Goal: Information Seeking & Learning: Learn about a topic

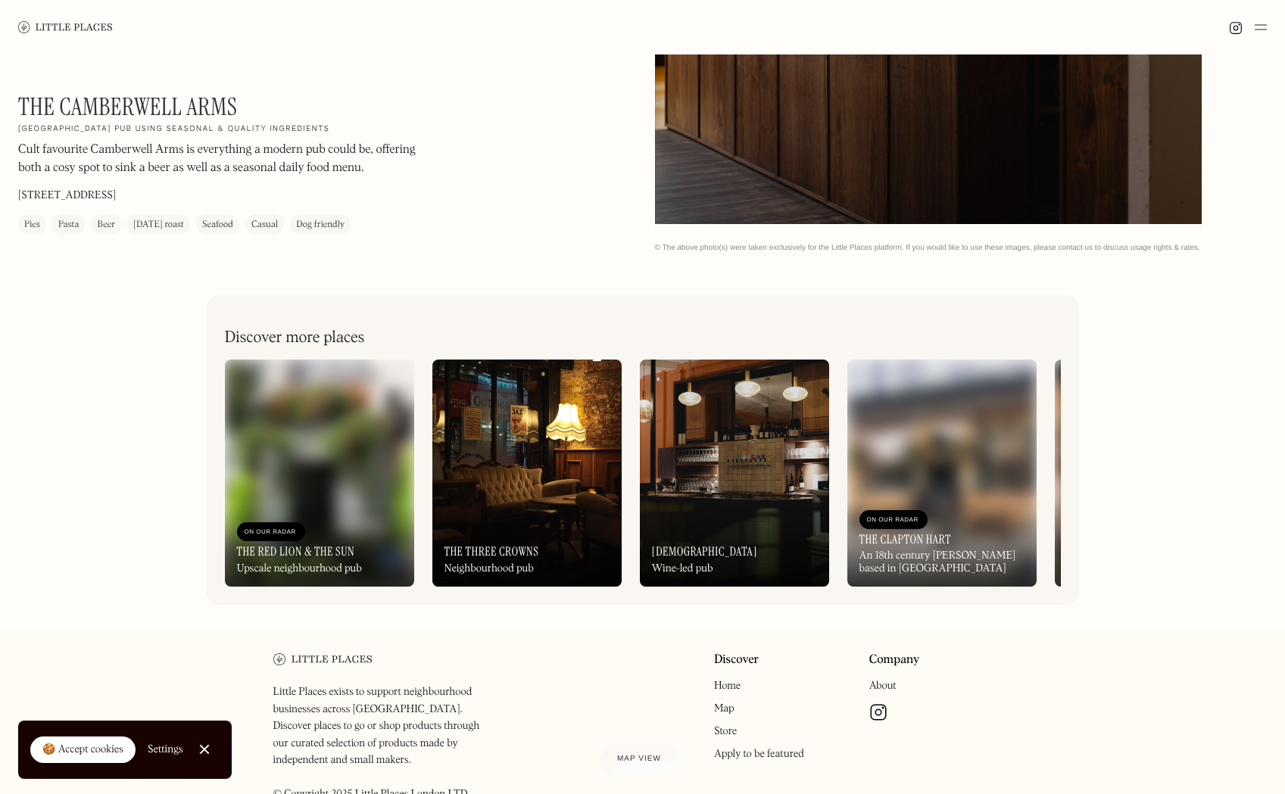
scroll to position [607, 0]
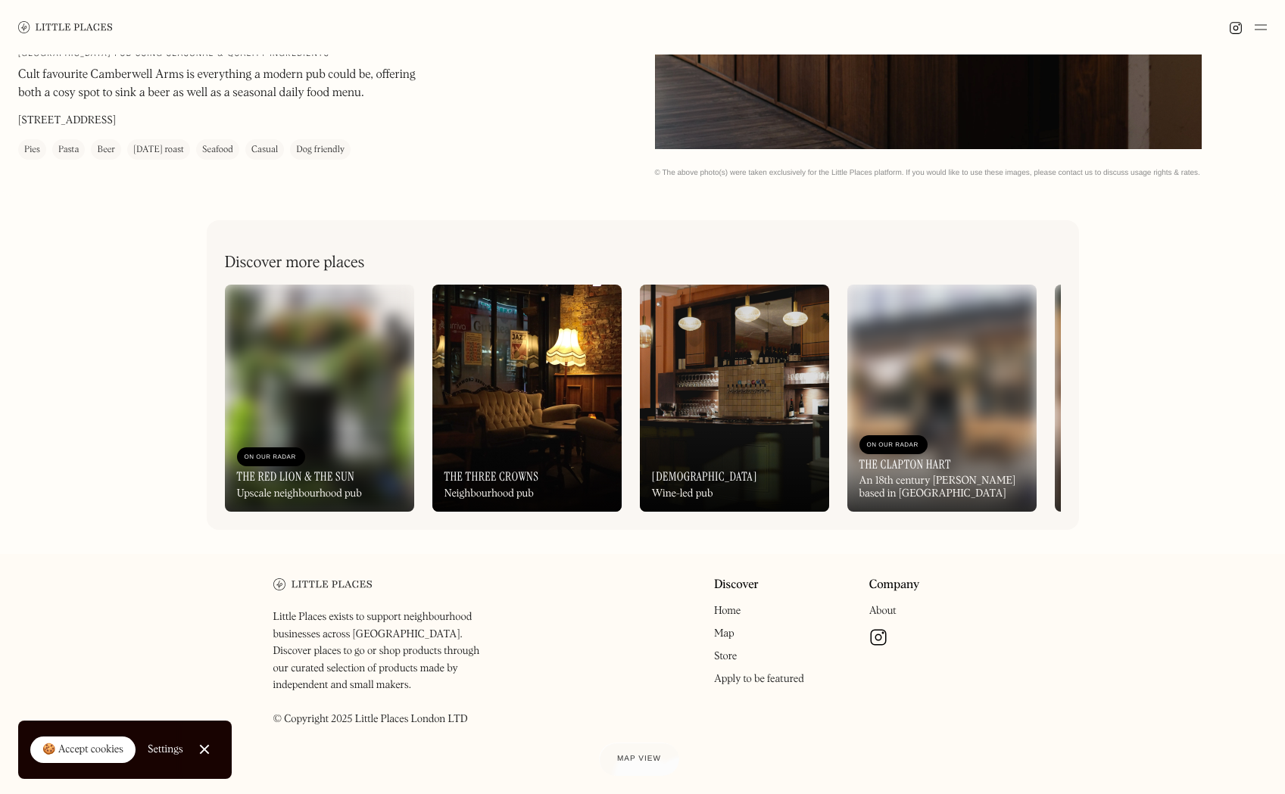
click at [548, 386] on img at bounding box center [526, 398] width 189 height 227
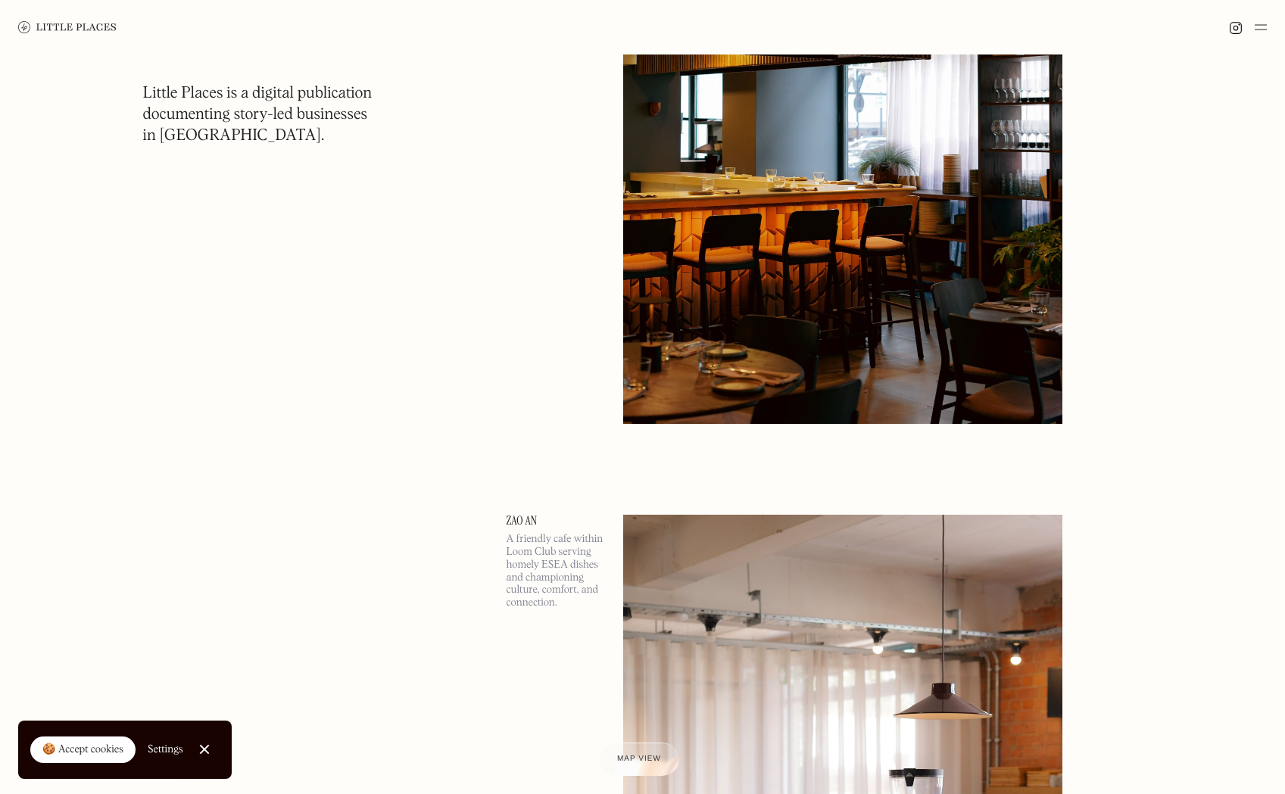
scroll to position [361, 0]
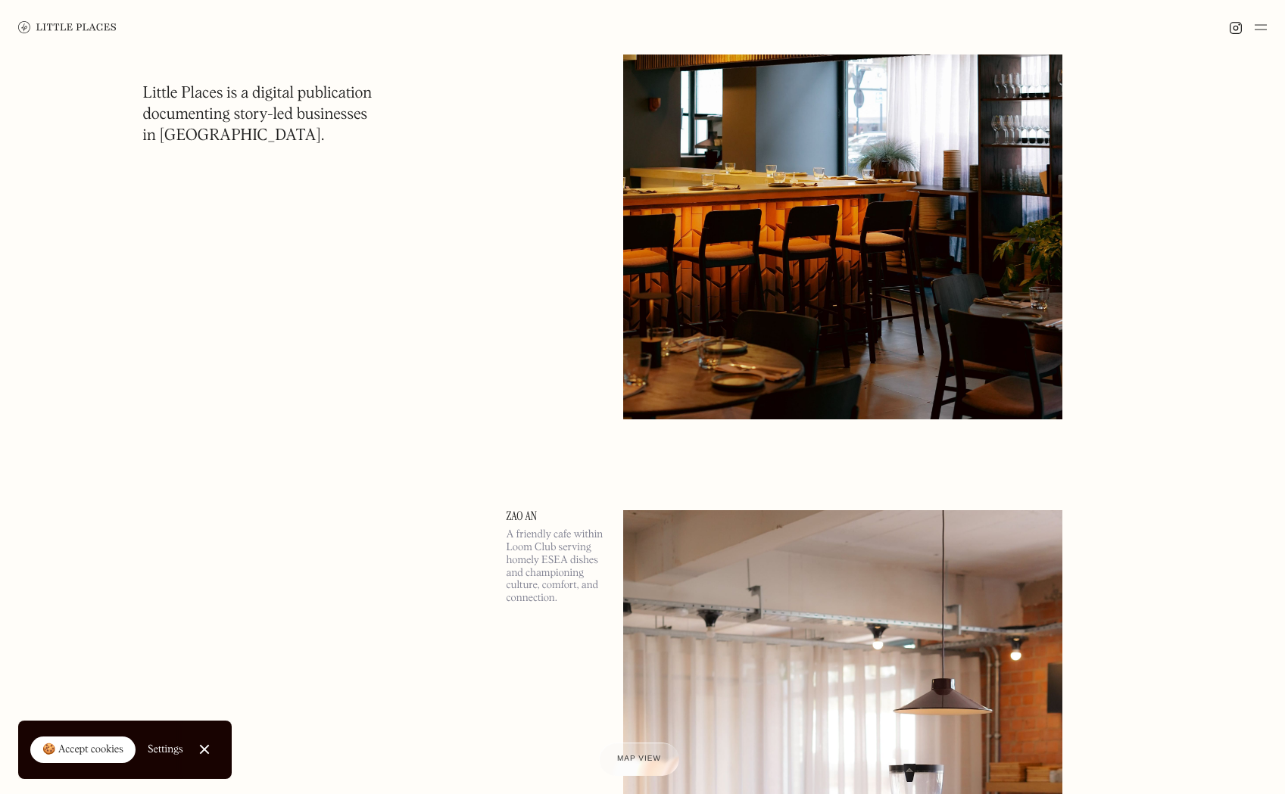
click at [776, 148] on img at bounding box center [843, 101] width 440 height 635
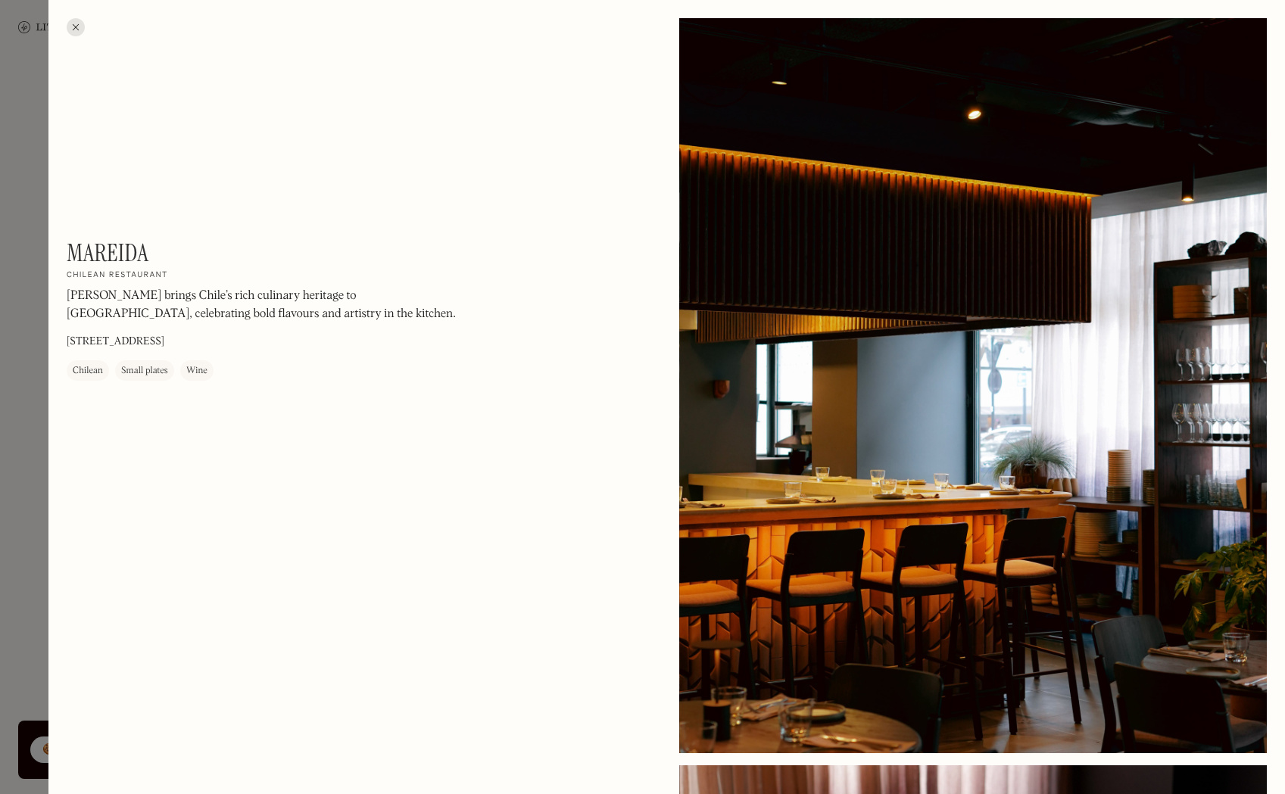
click at [76, 23] on div at bounding box center [76, 27] width 18 height 18
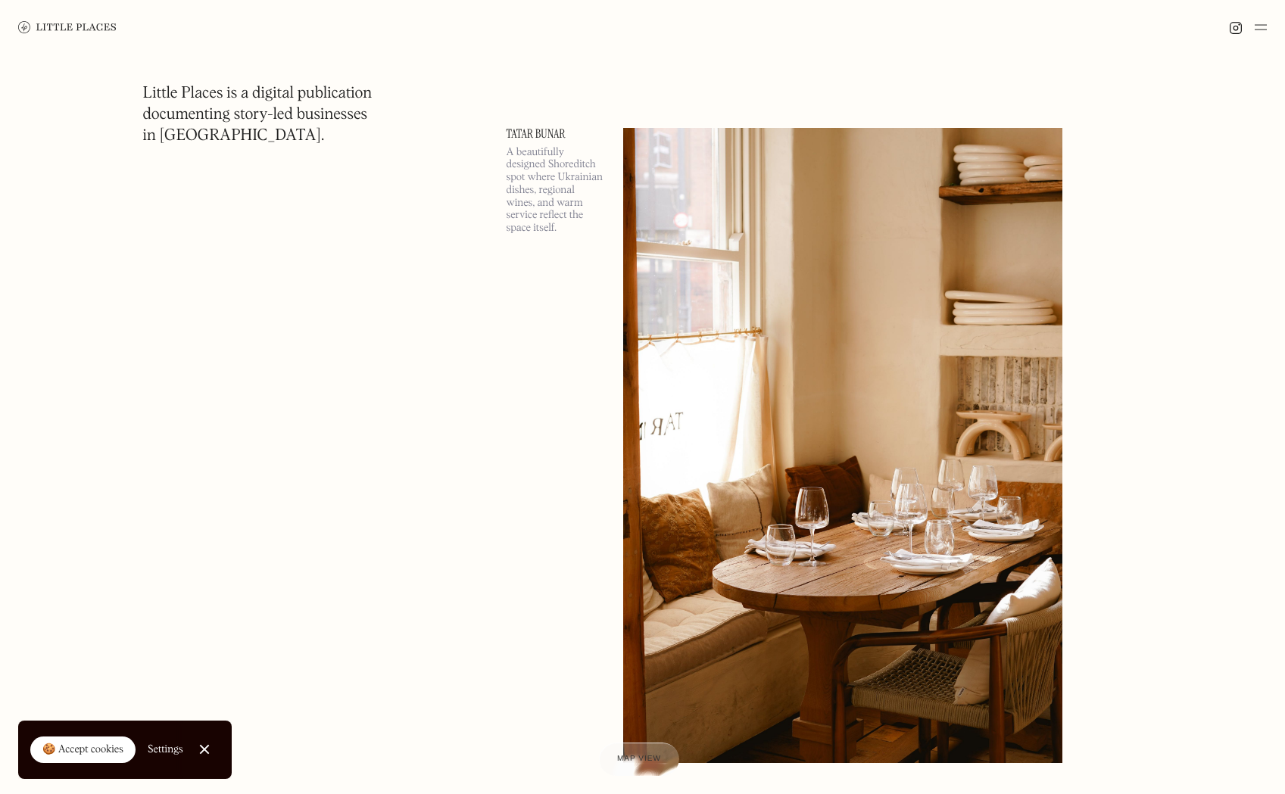
scroll to position [5830, 0]
click at [711, 300] on img at bounding box center [843, 444] width 440 height 635
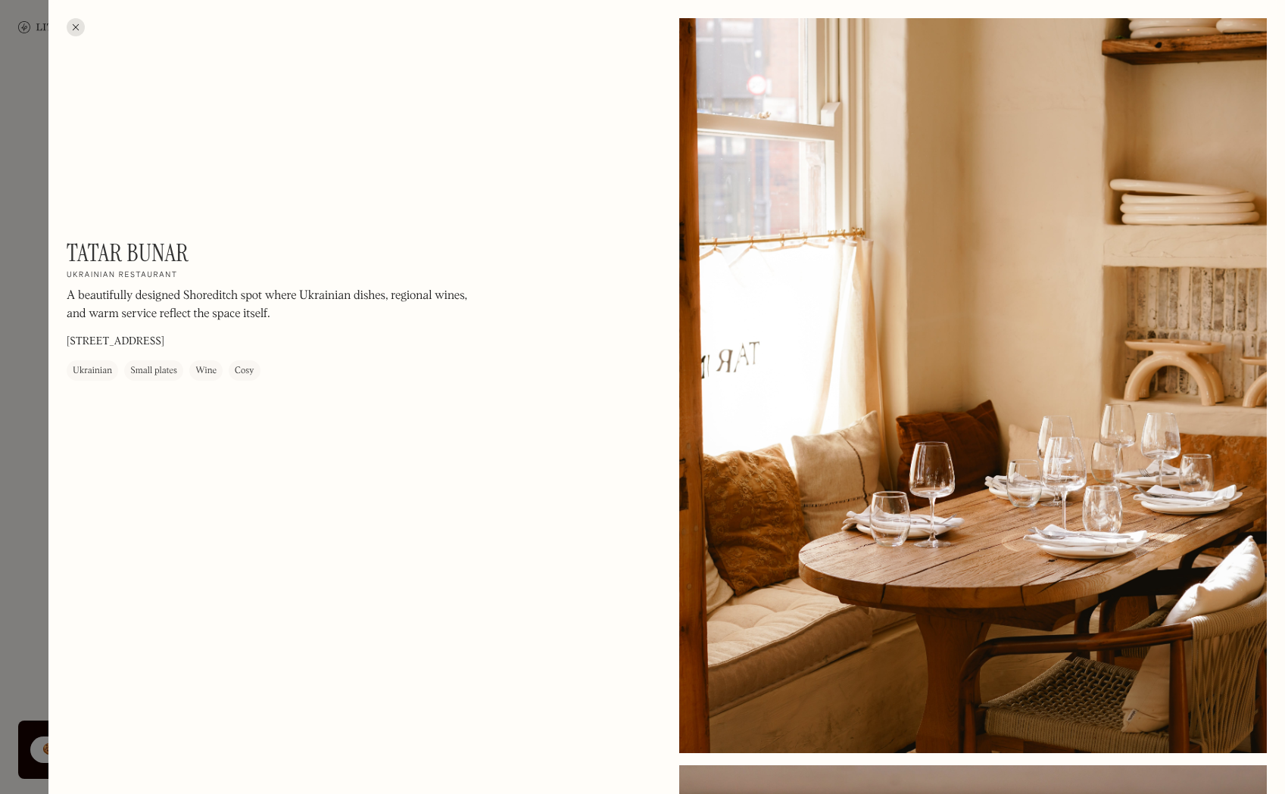
click at [76, 28] on div at bounding box center [76, 27] width 18 height 18
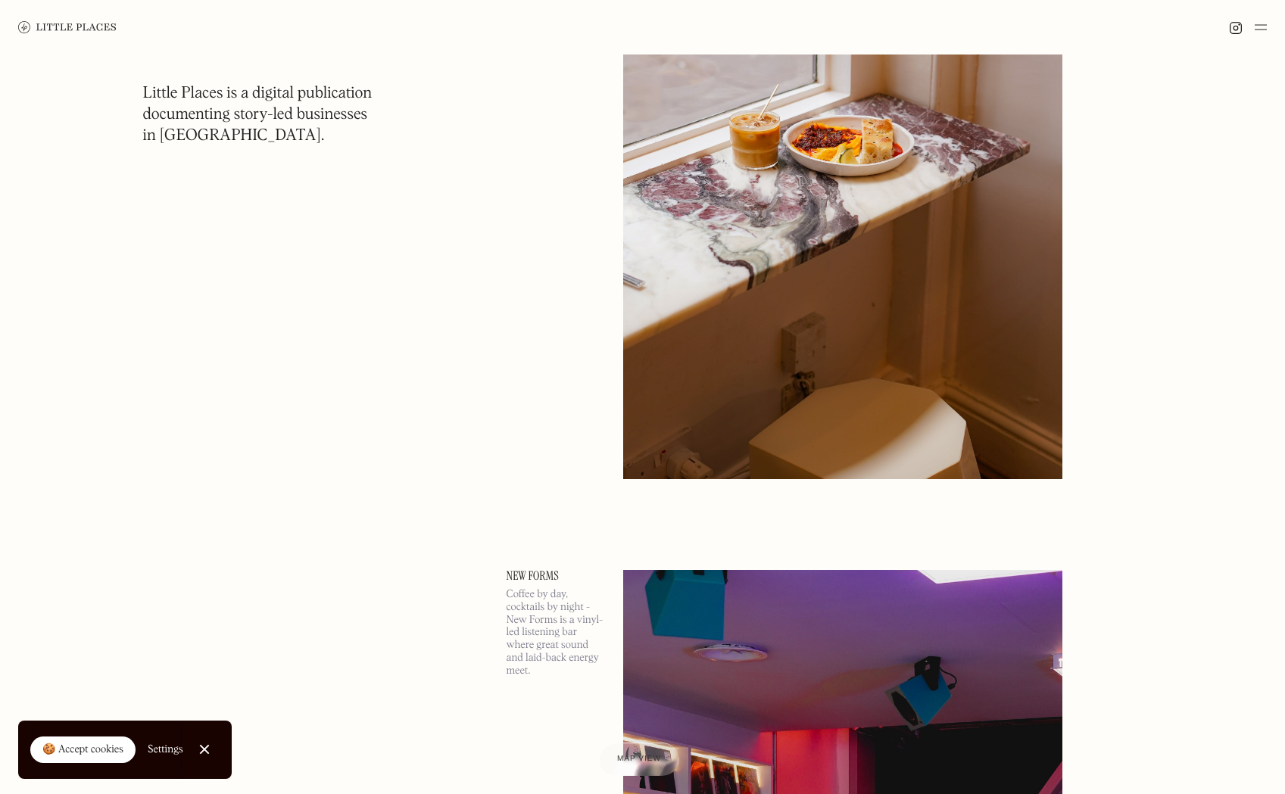
scroll to position [7568, 0]
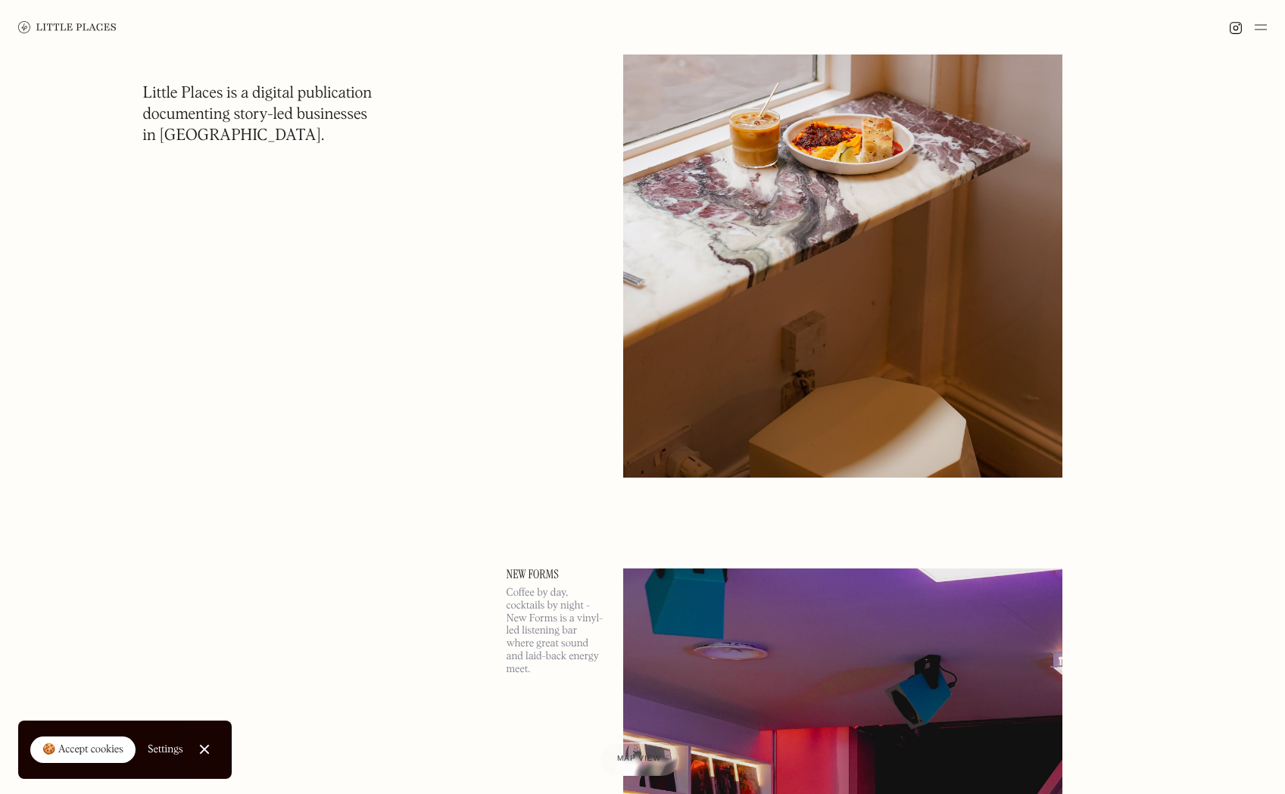
click at [929, 396] on img at bounding box center [843, 159] width 440 height 635
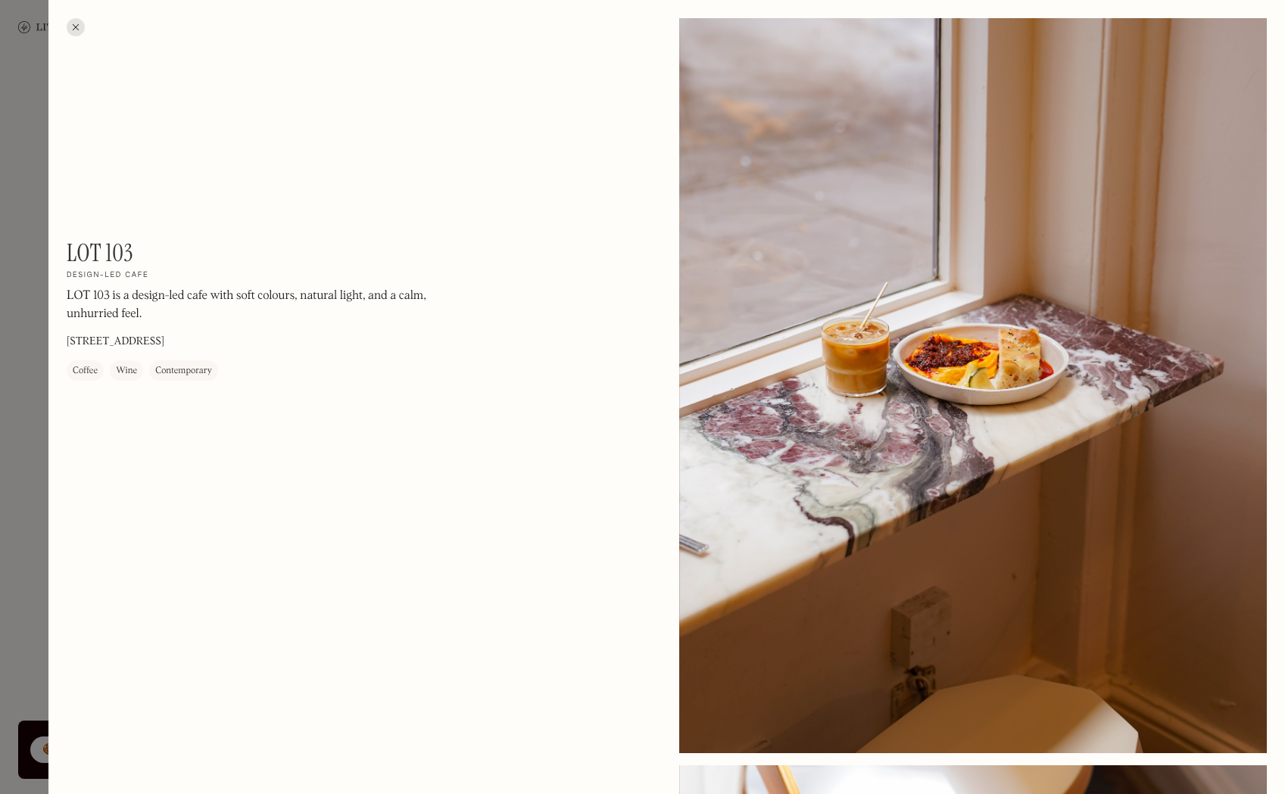
click at [83, 30] on div at bounding box center [76, 27] width 18 height 18
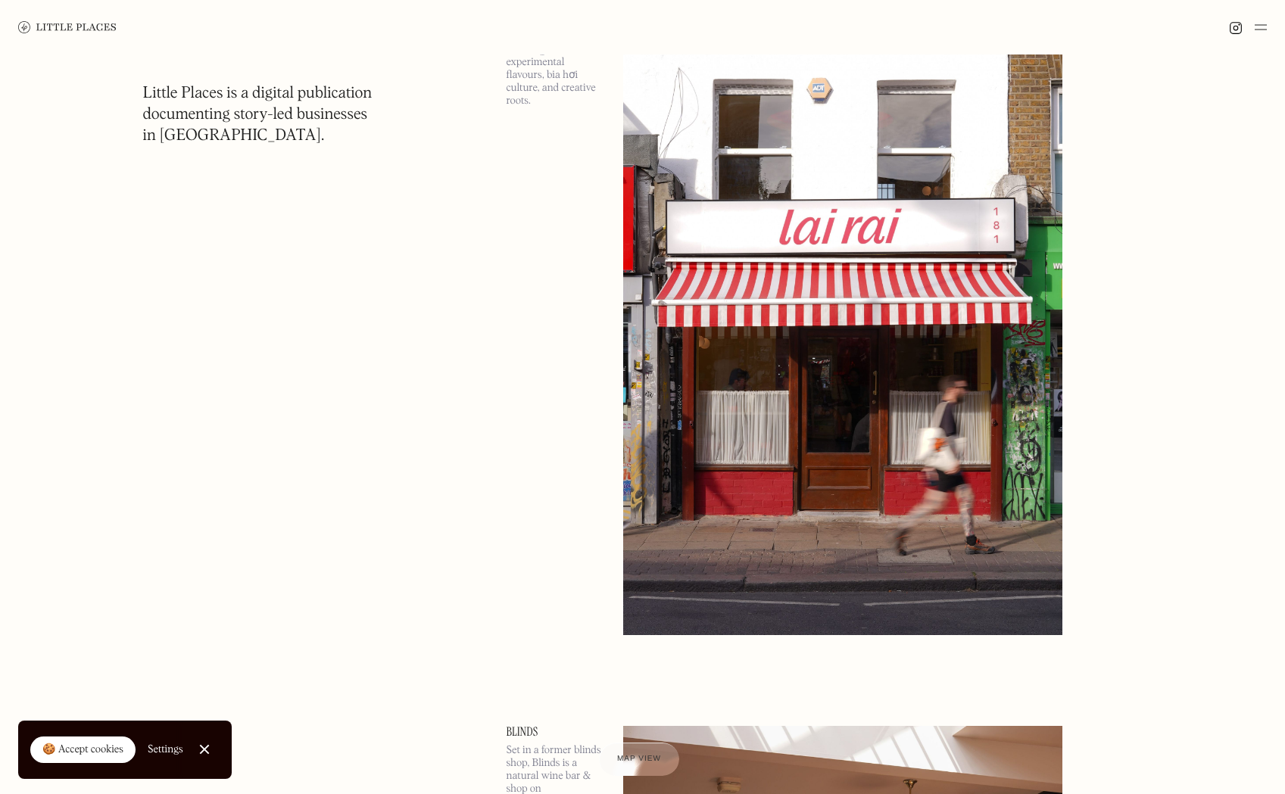
scroll to position [11766, 0]
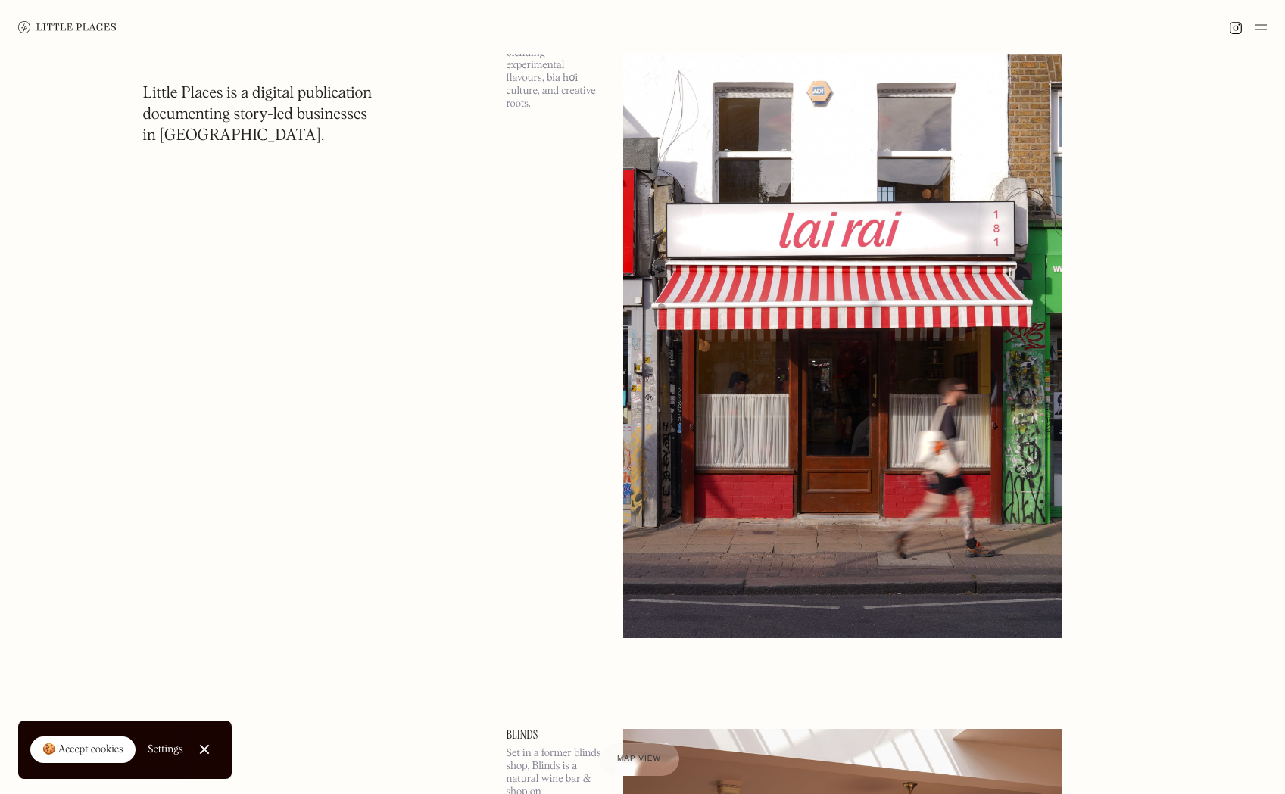
click at [819, 362] on img at bounding box center [843, 320] width 440 height 635
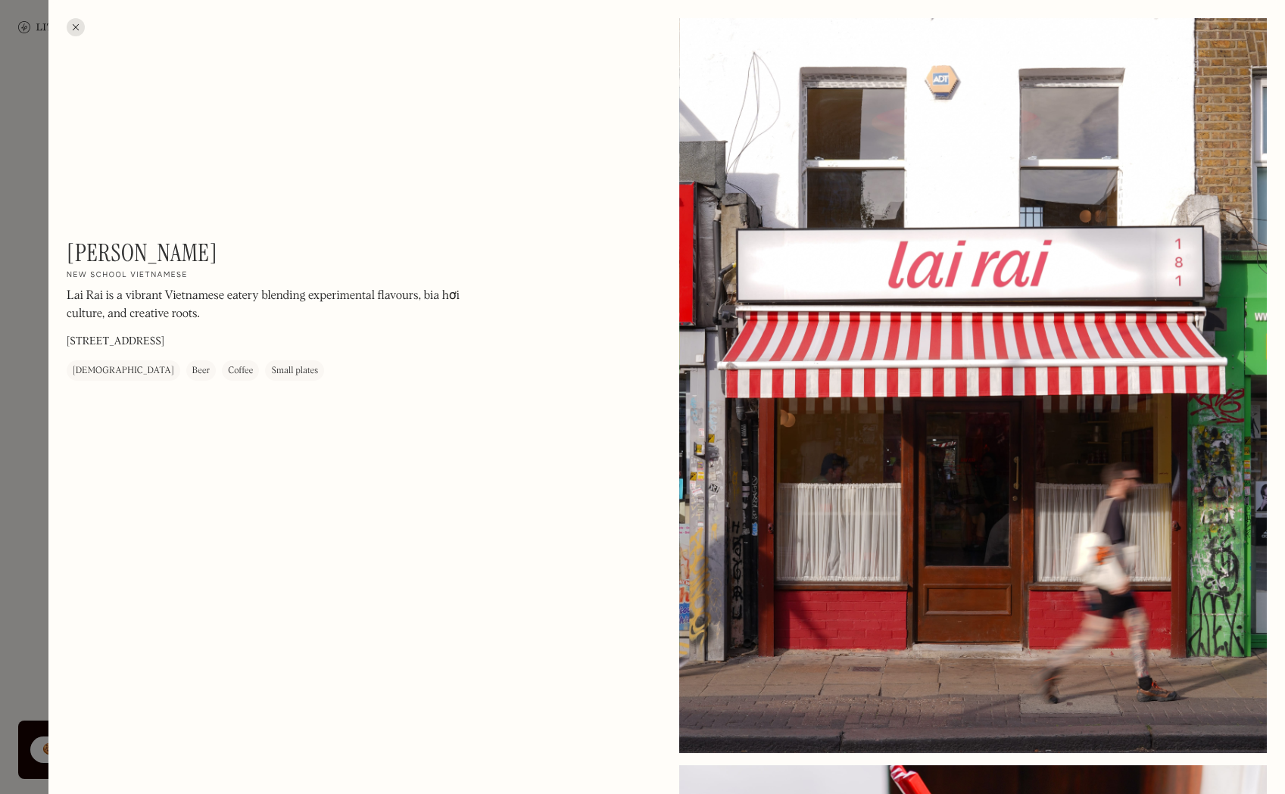
click at [74, 23] on div at bounding box center [76, 27] width 18 height 18
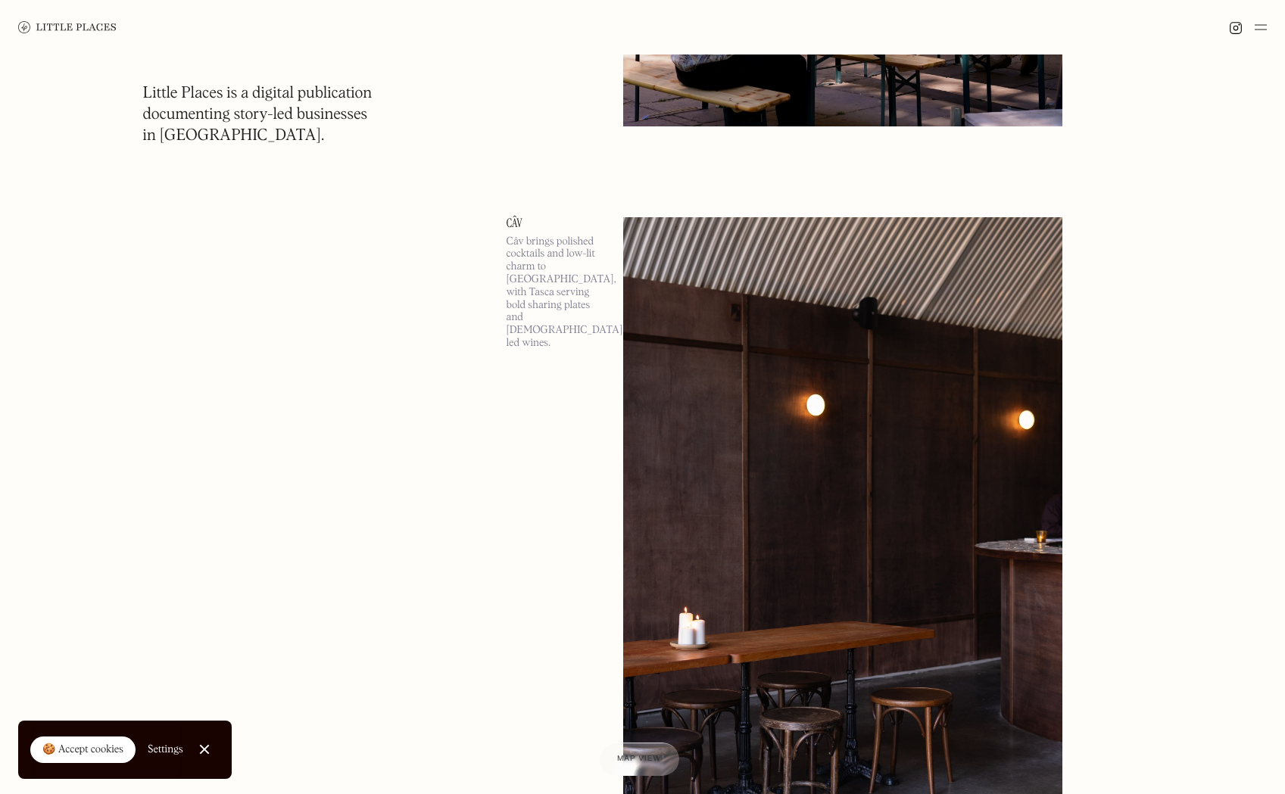
click at [794, 309] on img at bounding box center [843, 534] width 440 height 635
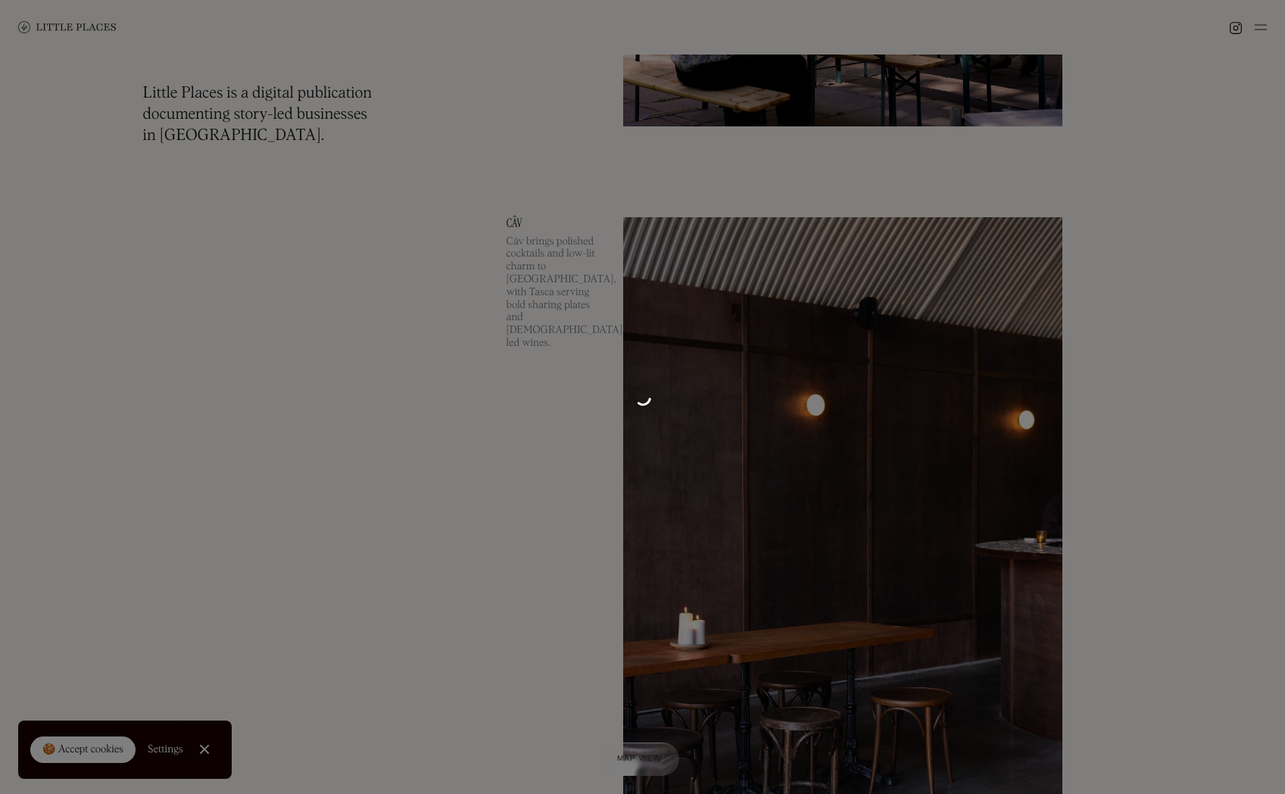
scroll to position [13733, 0]
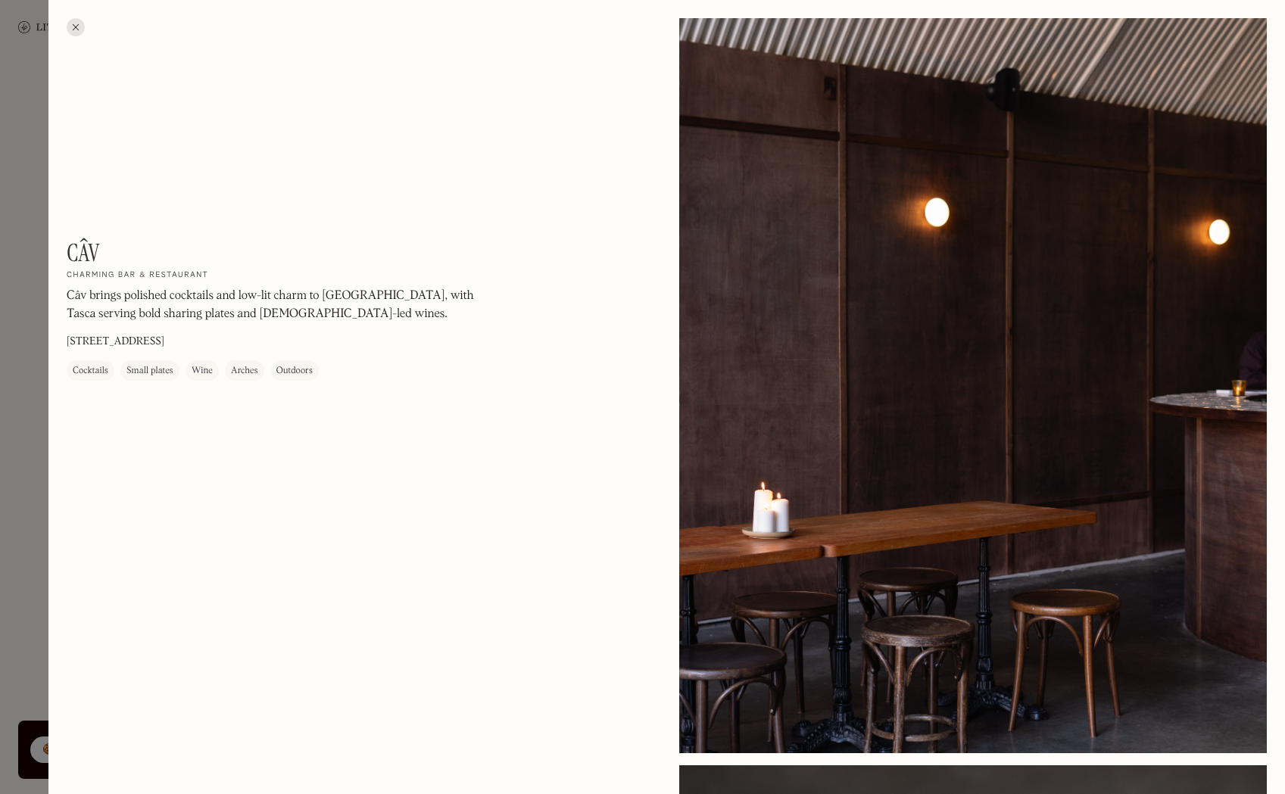
click at [78, 29] on div at bounding box center [76, 27] width 18 height 18
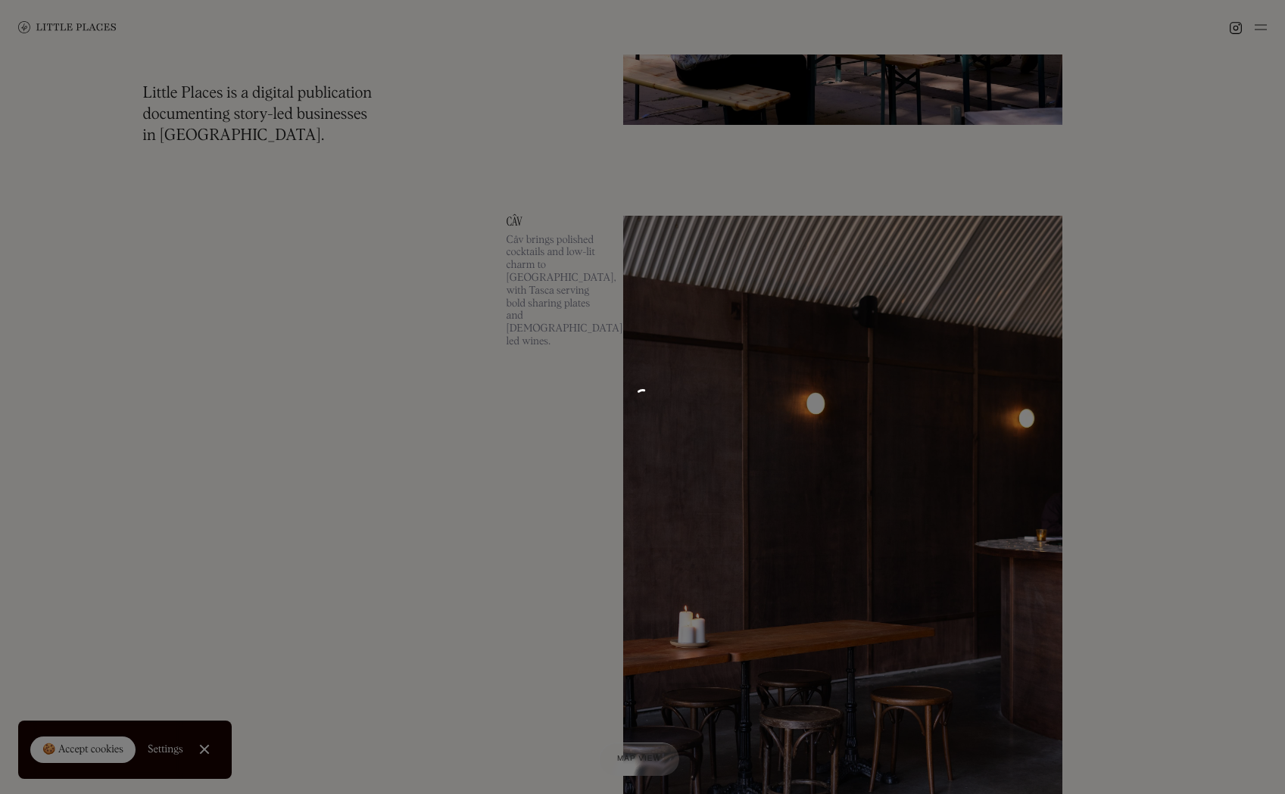
scroll to position [13731, 0]
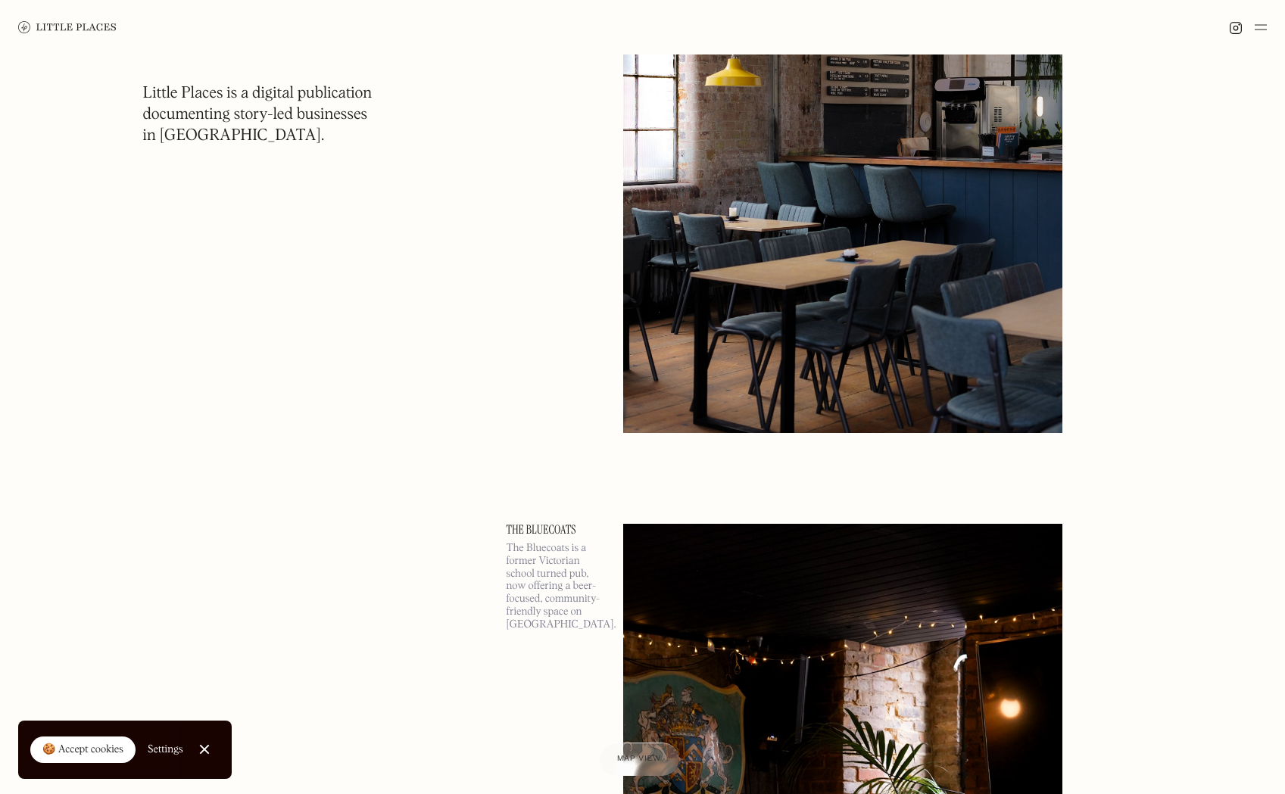
scroll to position [19268, 0]
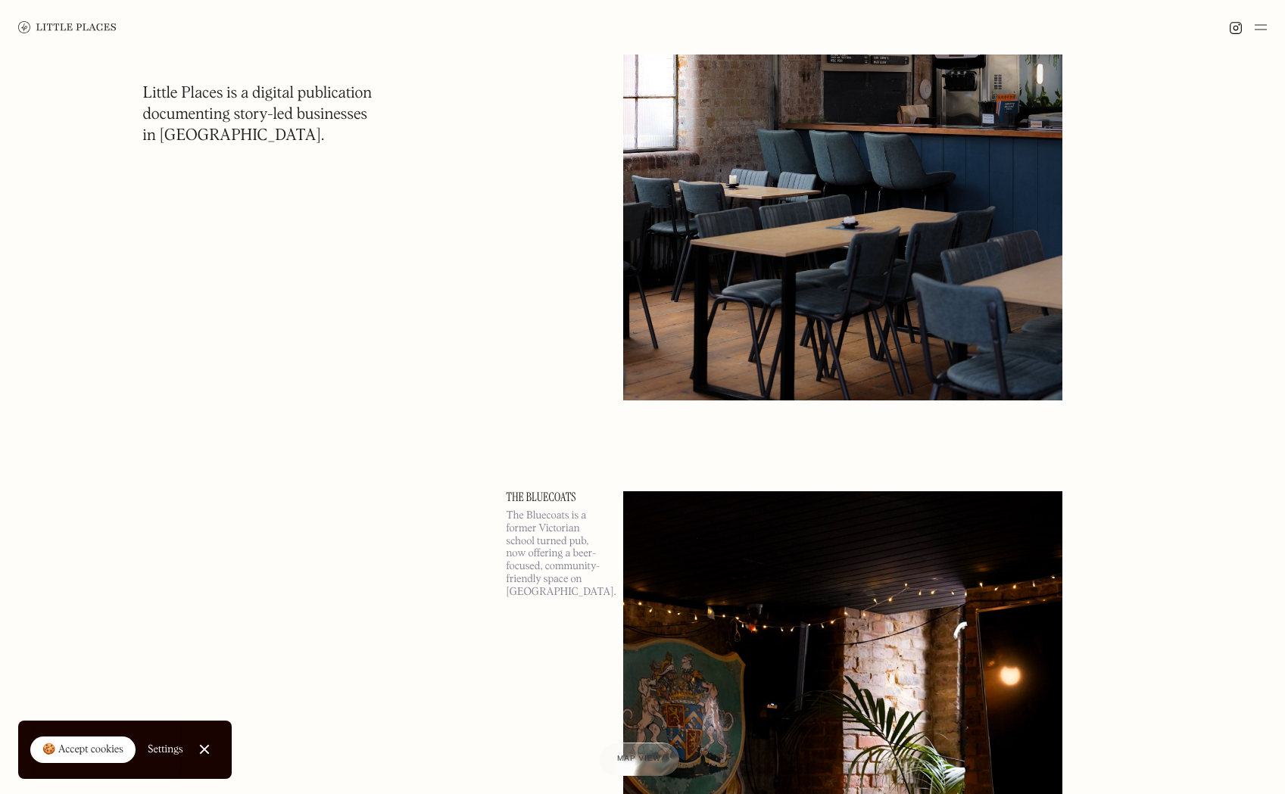
click at [728, 295] on img at bounding box center [843, 82] width 440 height 635
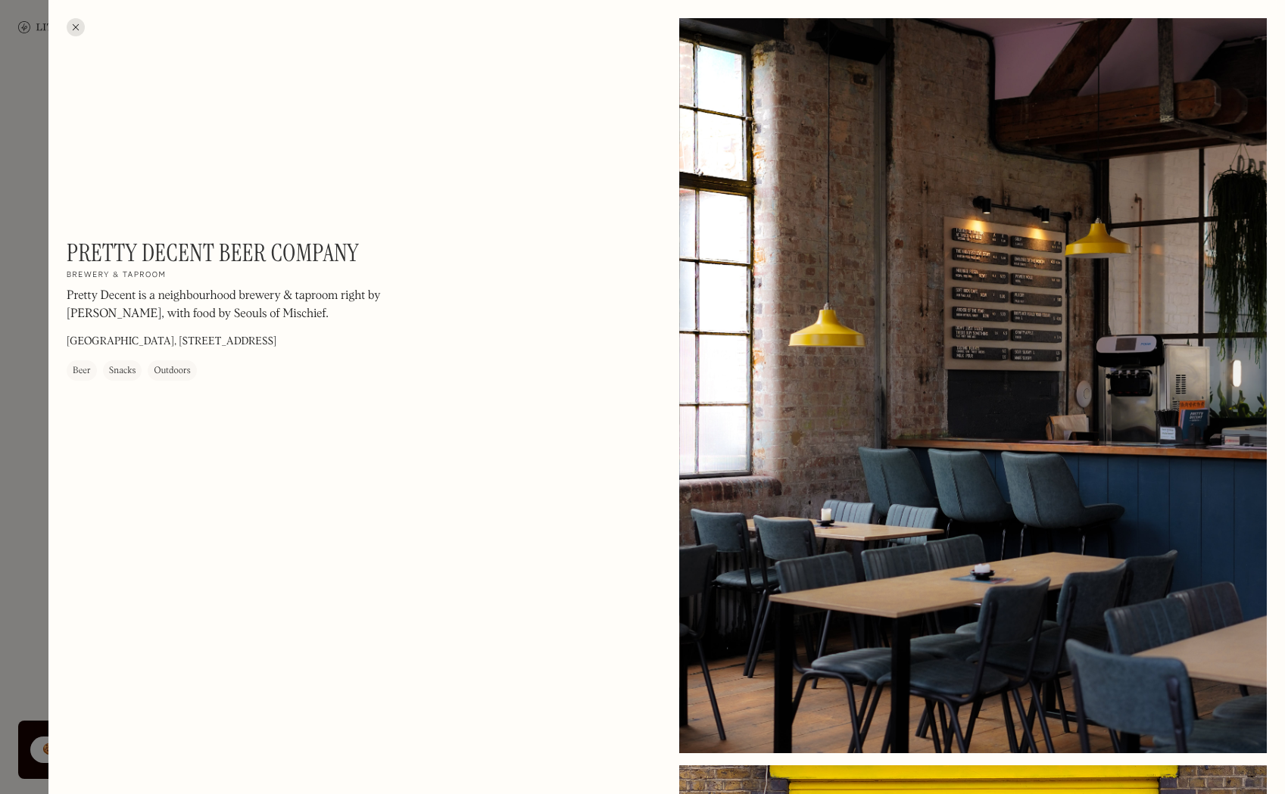
click at [71, 27] on div at bounding box center [76, 27] width 18 height 18
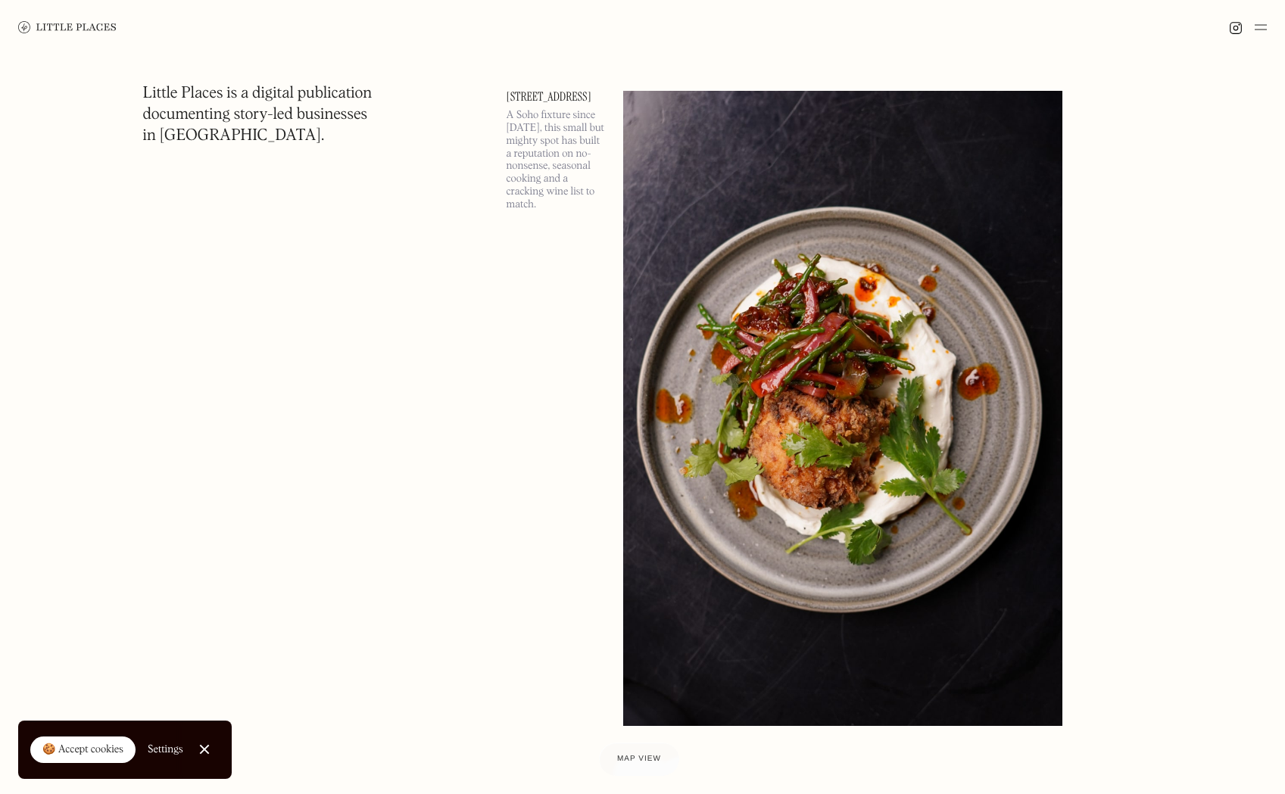
scroll to position [20393, 0]
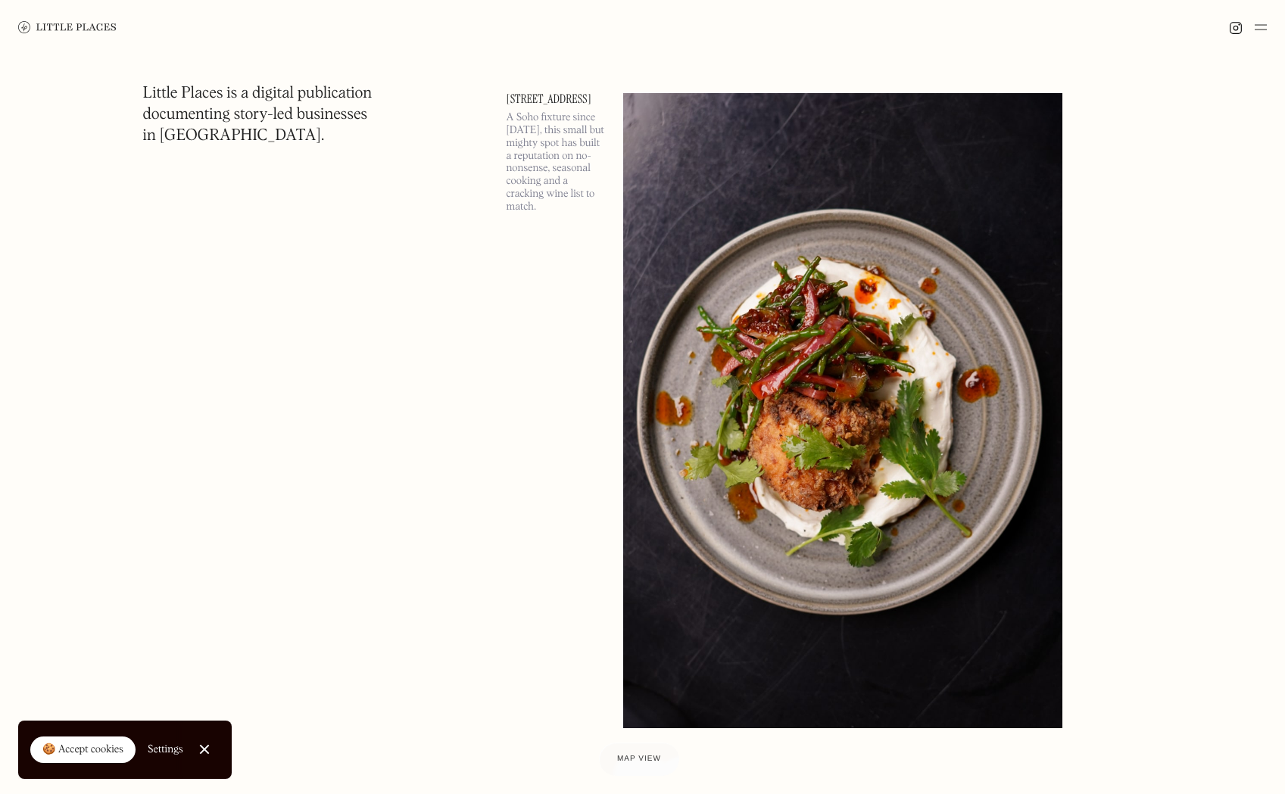
click at [747, 367] on img at bounding box center [843, 410] width 440 height 635
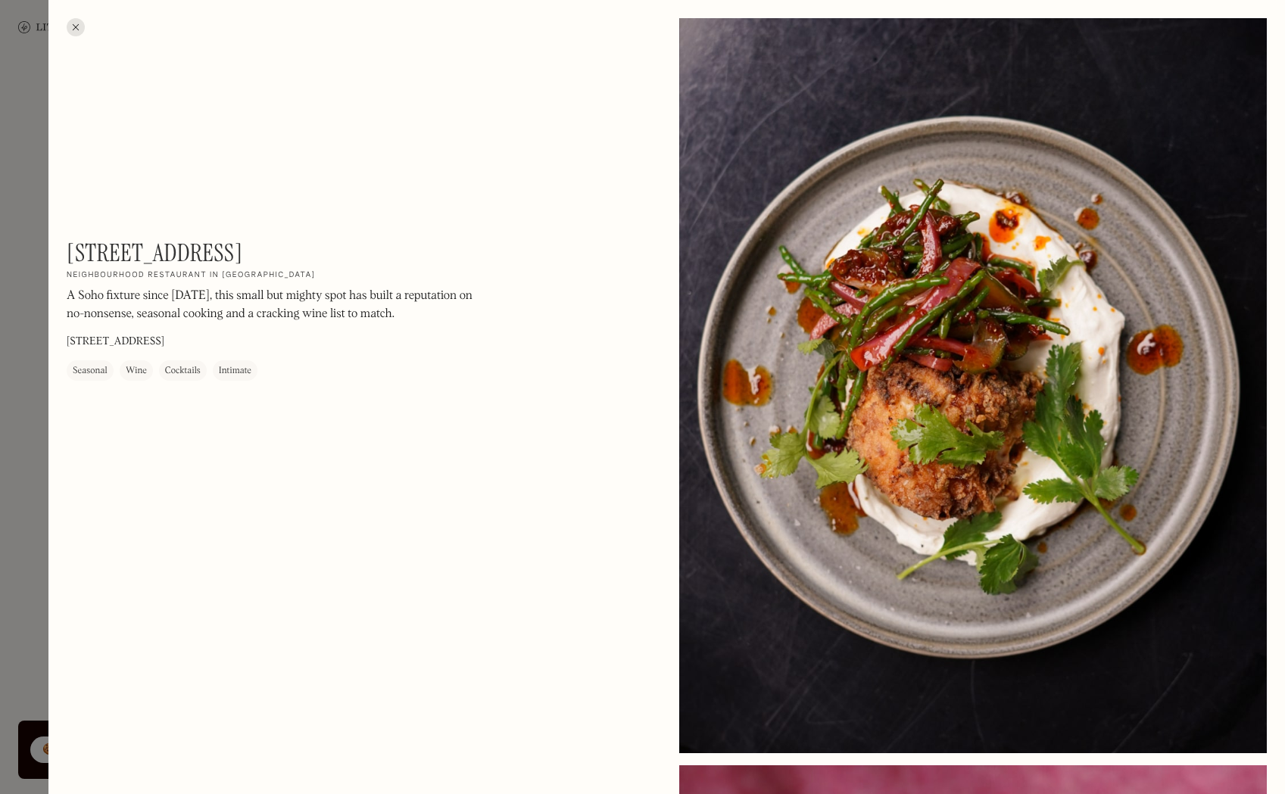
click at [73, 26] on div at bounding box center [76, 27] width 18 height 18
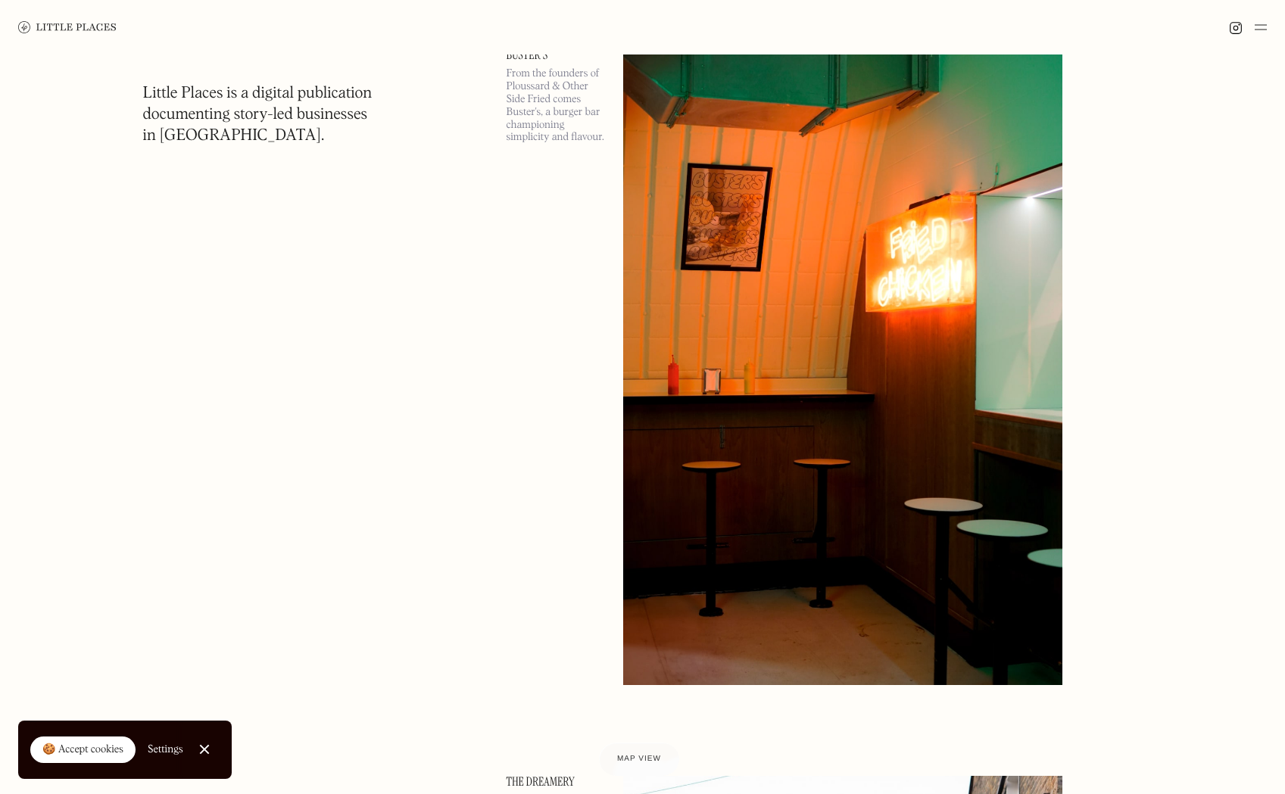
scroll to position [21159, 0]
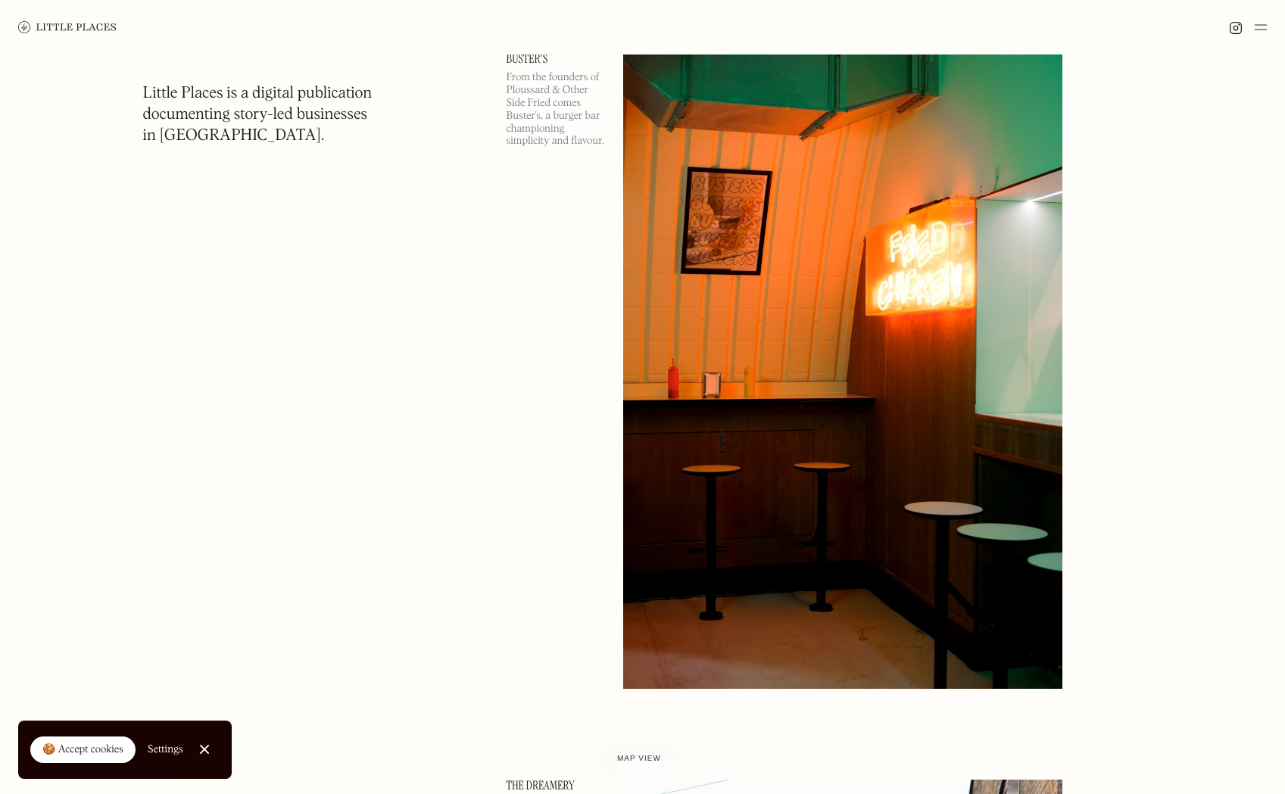
click at [754, 304] on img at bounding box center [843, 370] width 440 height 635
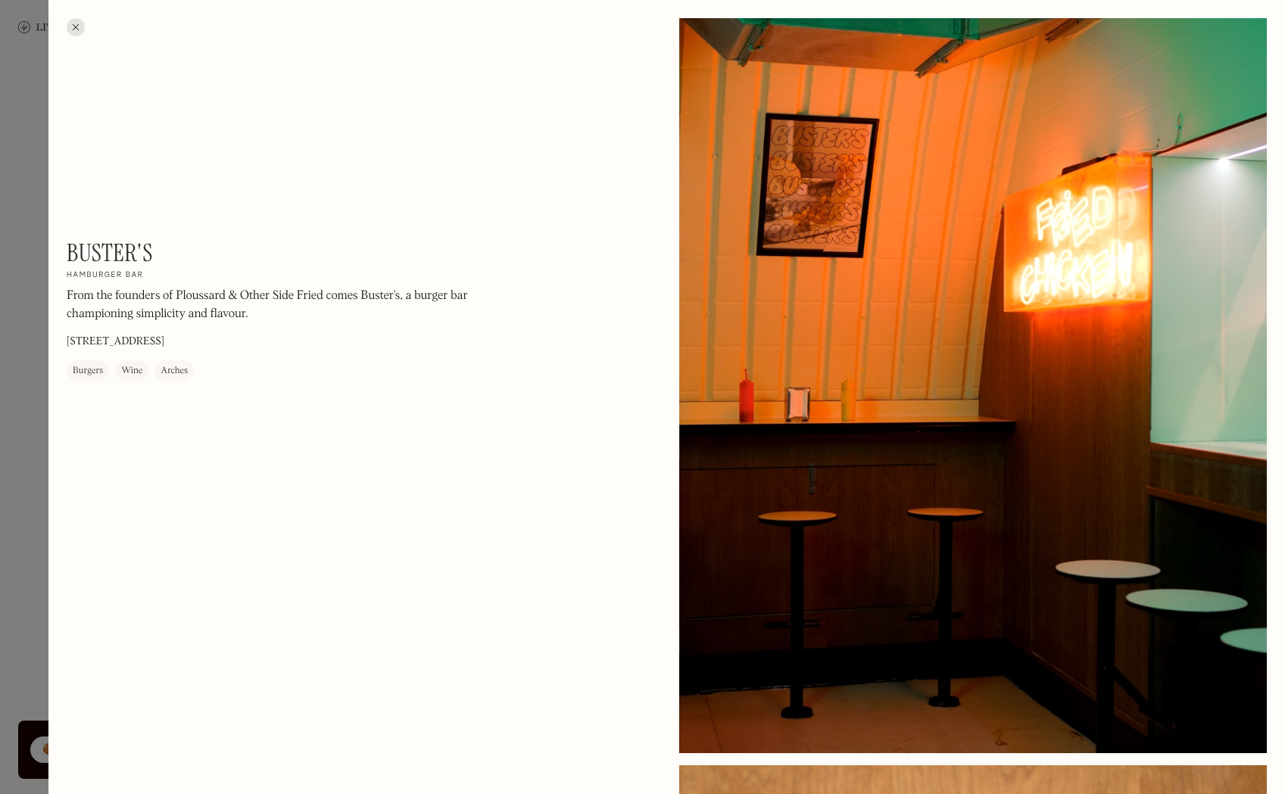
click at [889, 361] on div at bounding box center [973, 385] width 588 height 735
click at [75, 23] on div at bounding box center [76, 27] width 18 height 18
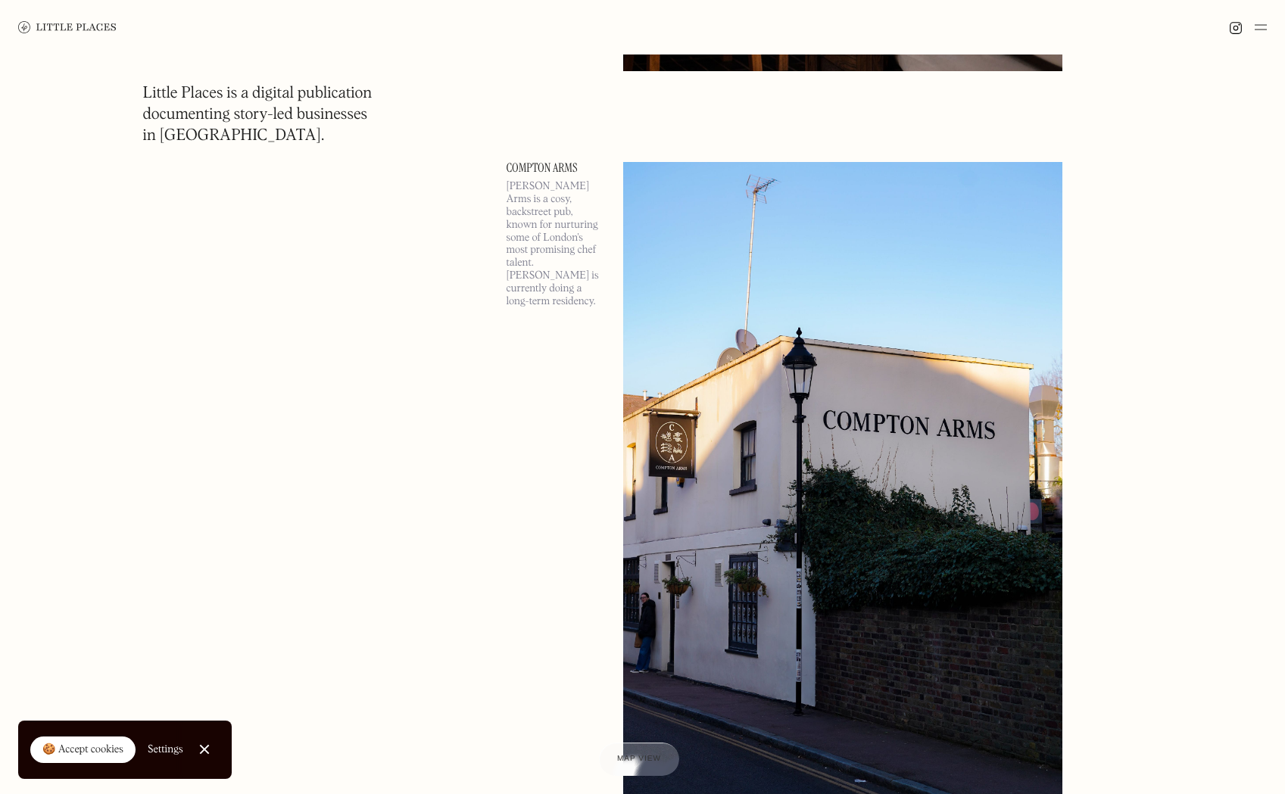
scroll to position [24684, 0]
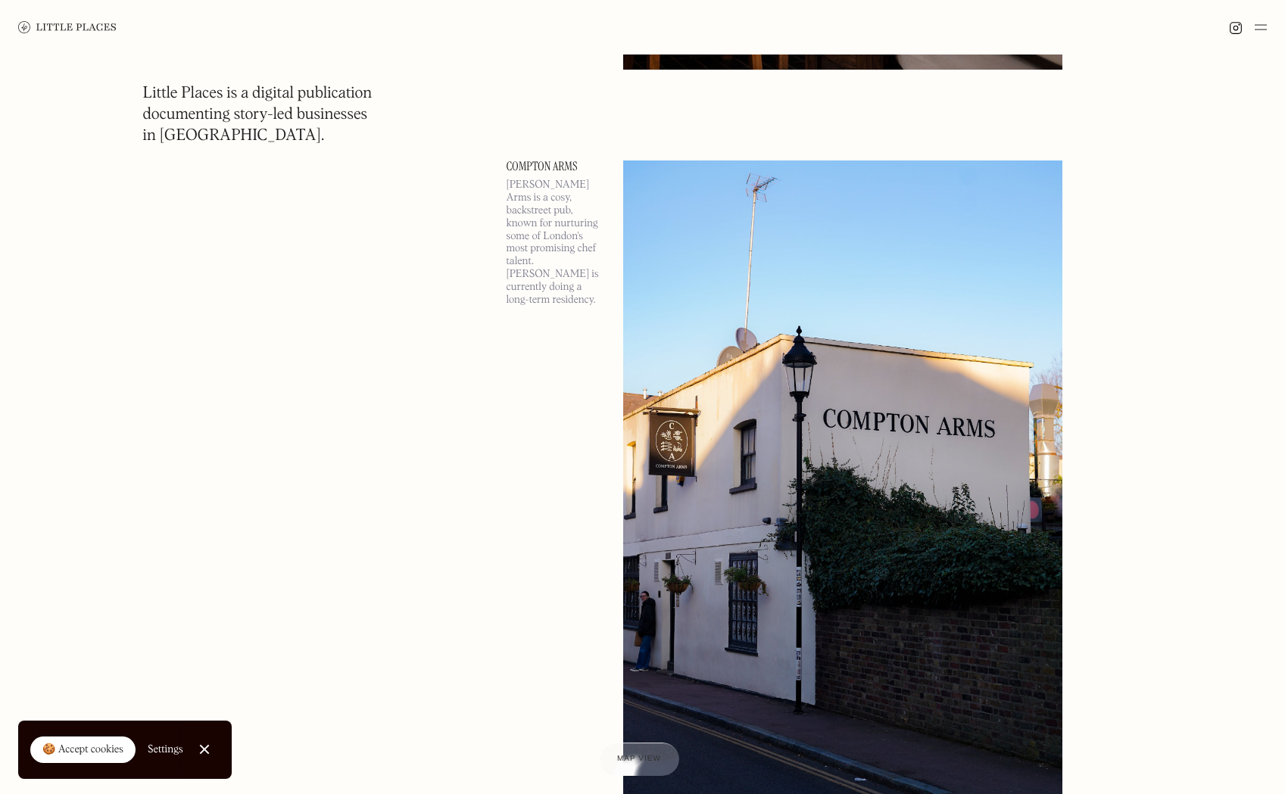
click at [951, 245] on img at bounding box center [843, 478] width 440 height 635
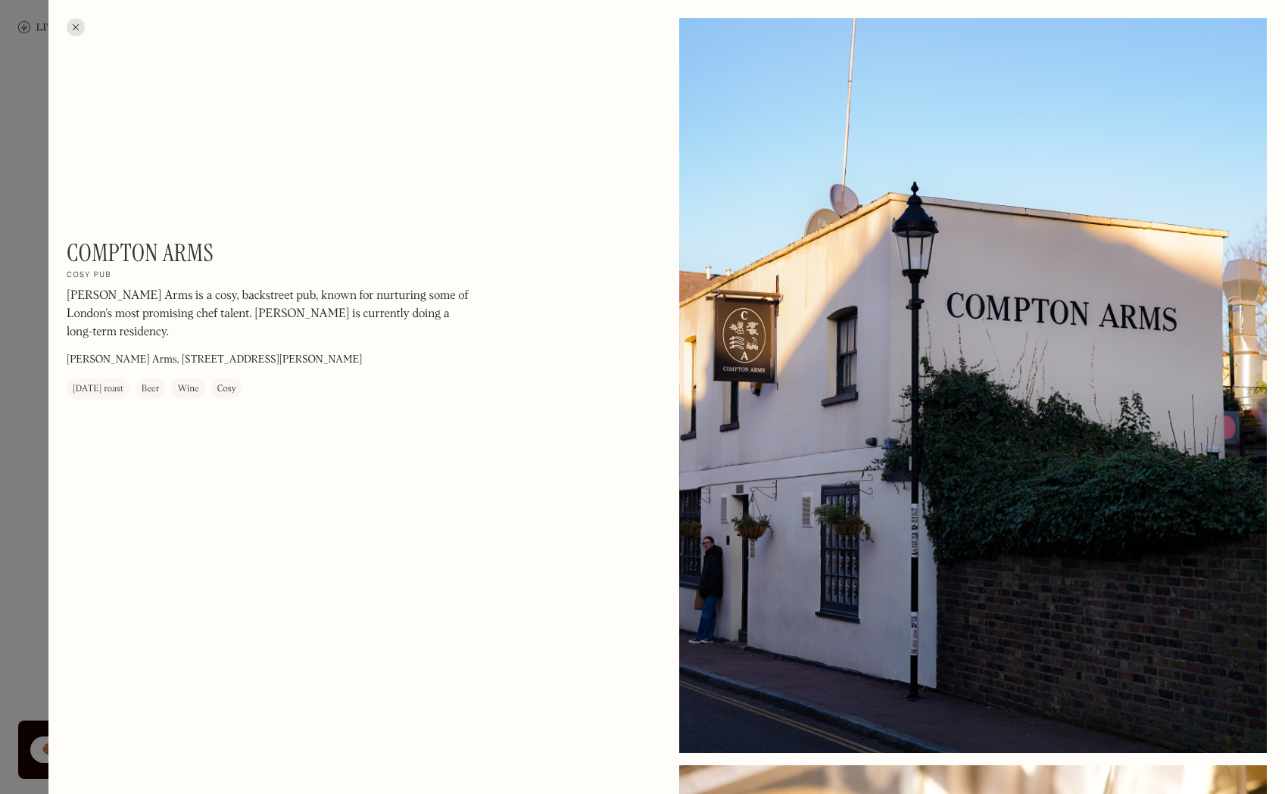
click at [83, 27] on div at bounding box center [76, 27] width 18 height 18
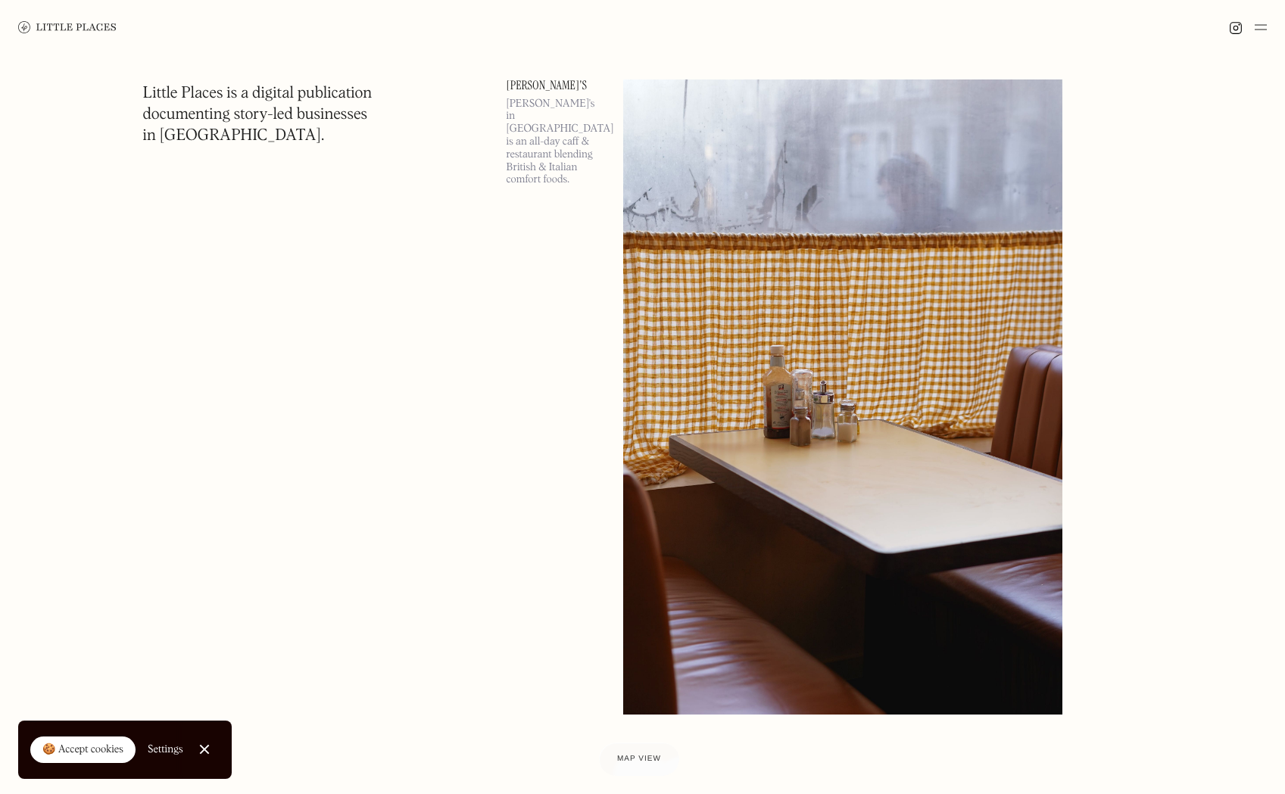
scroll to position [25489, 0]
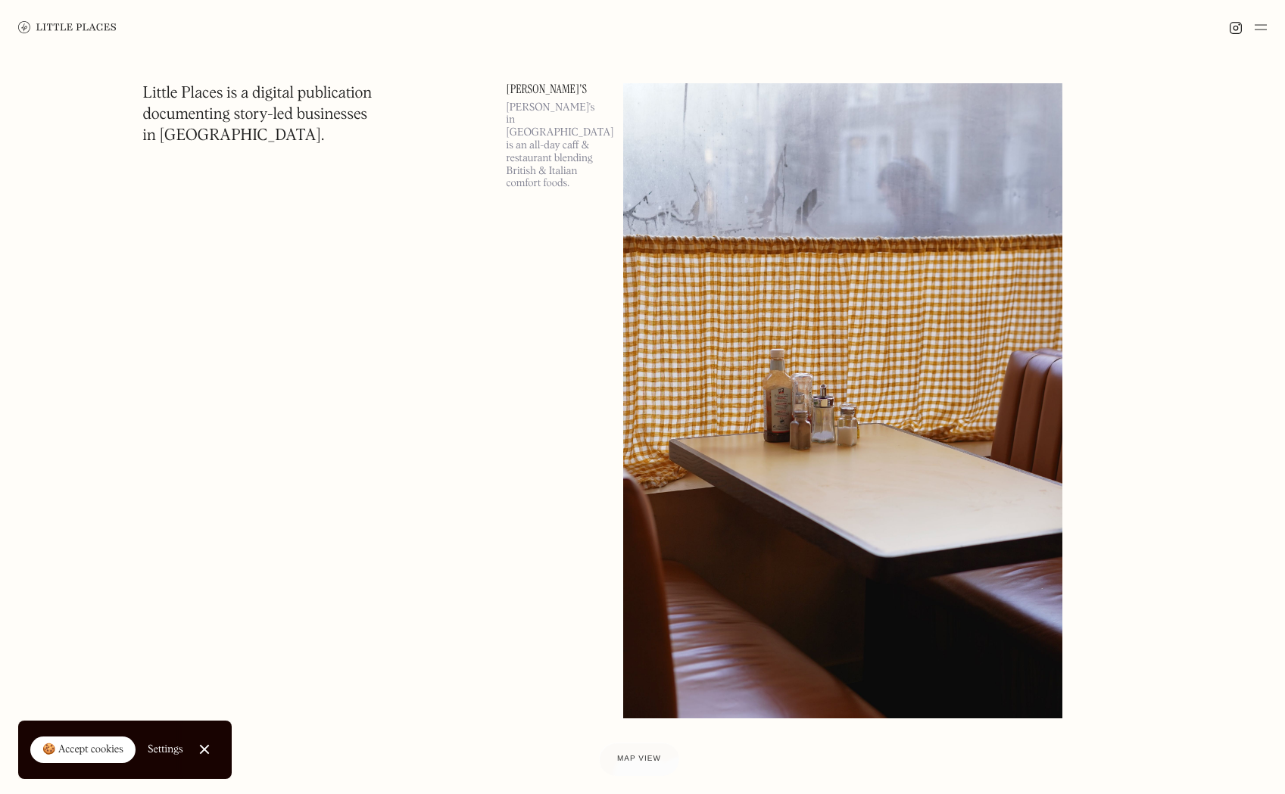
click at [757, 267] on img at bounding box center [843, 400] width 440 height 635
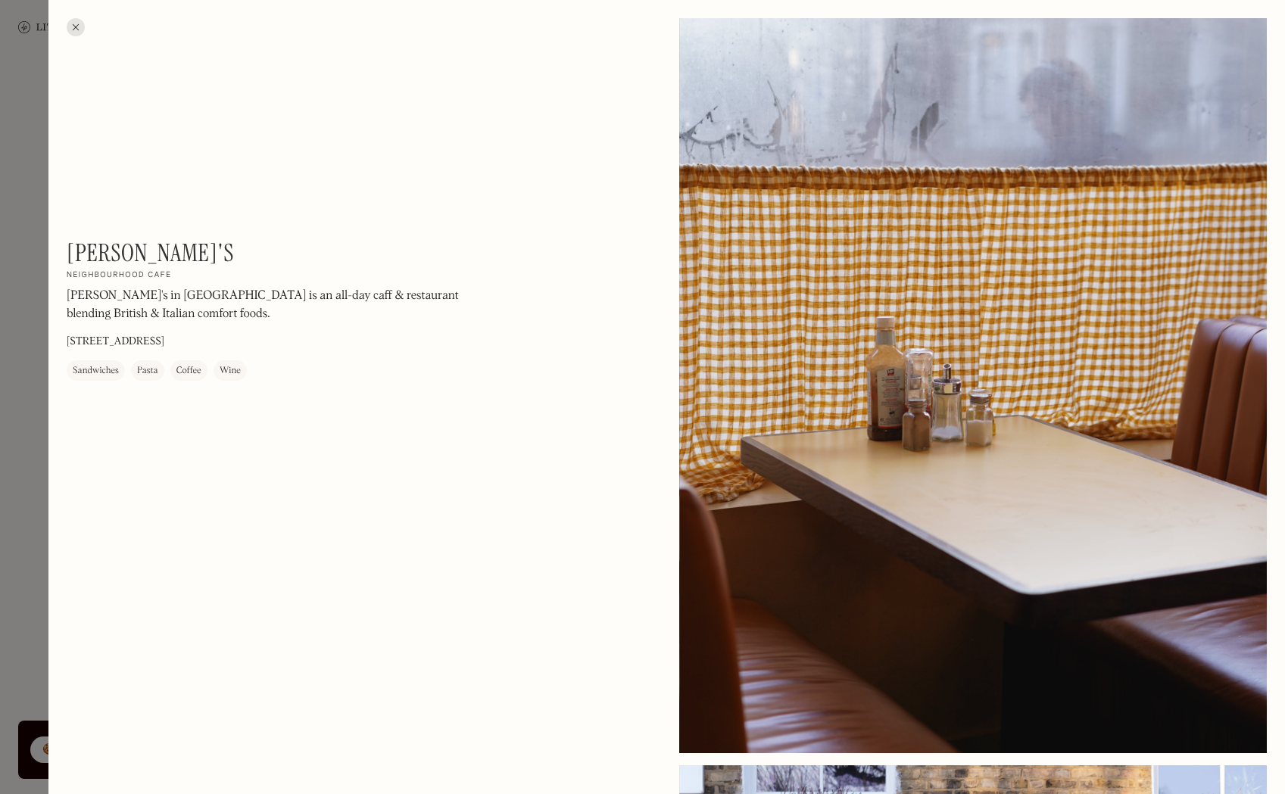
click at [80, 32] on div at bounding box center [76, 27] width 18 height 18
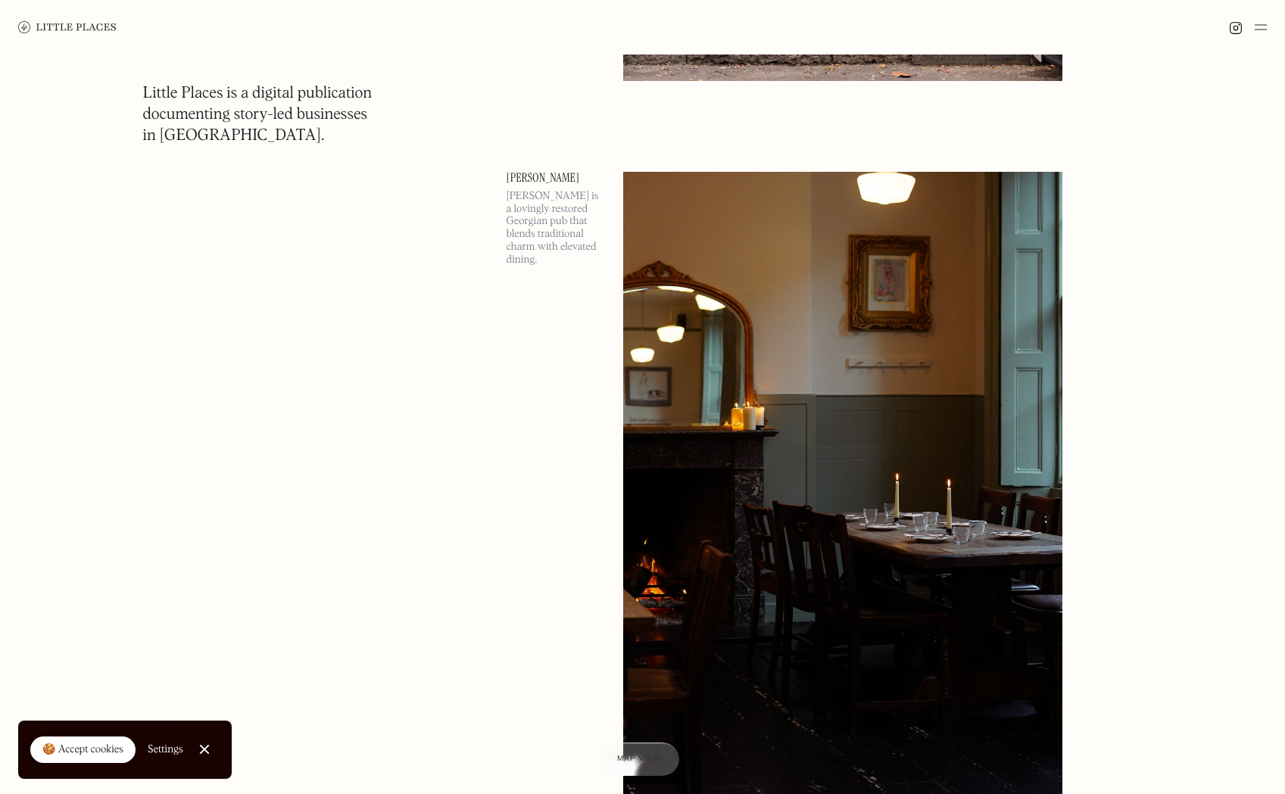
scroll to position [30498, 0]
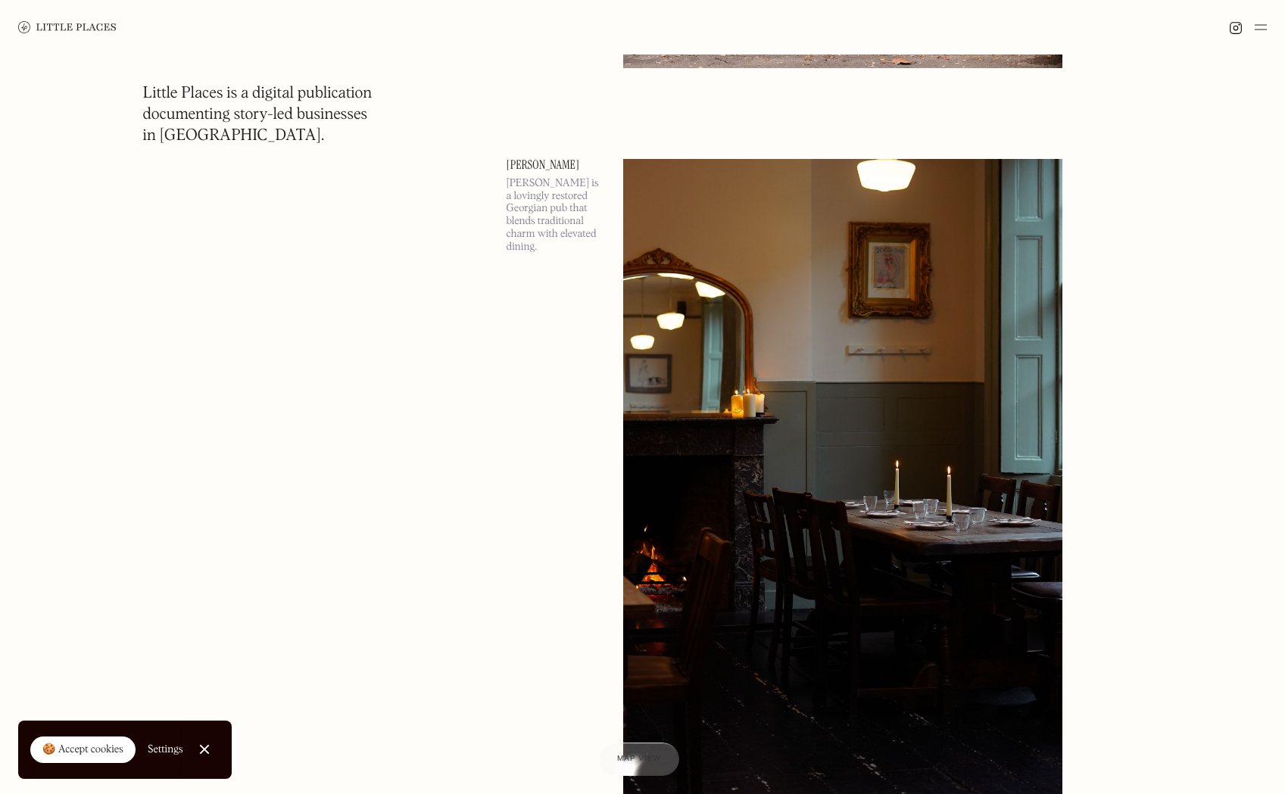
click at [960, 442] on img at bounding box center [843, 476] width 440 height 635
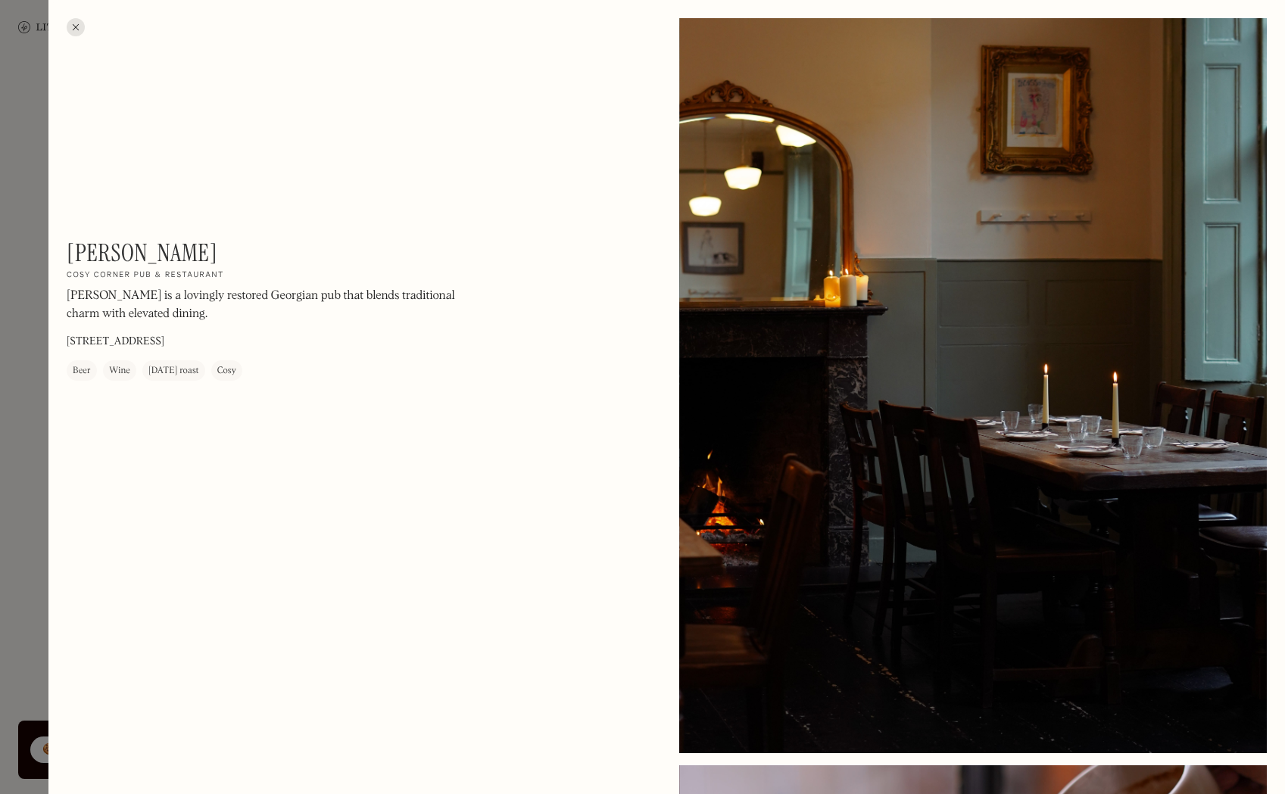
click at [80, 27] on div at bounding box center [76, 27] width 18 height 18
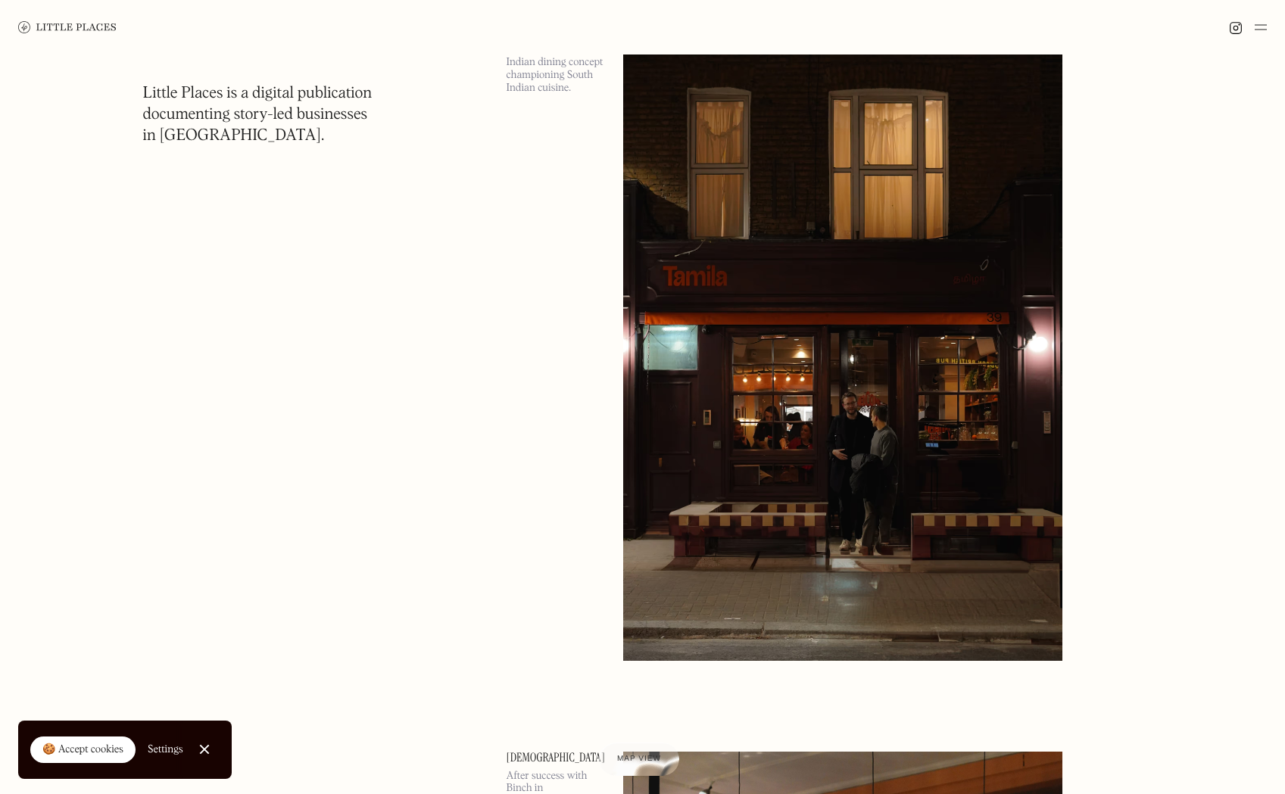
scroll to position [32809, 0]
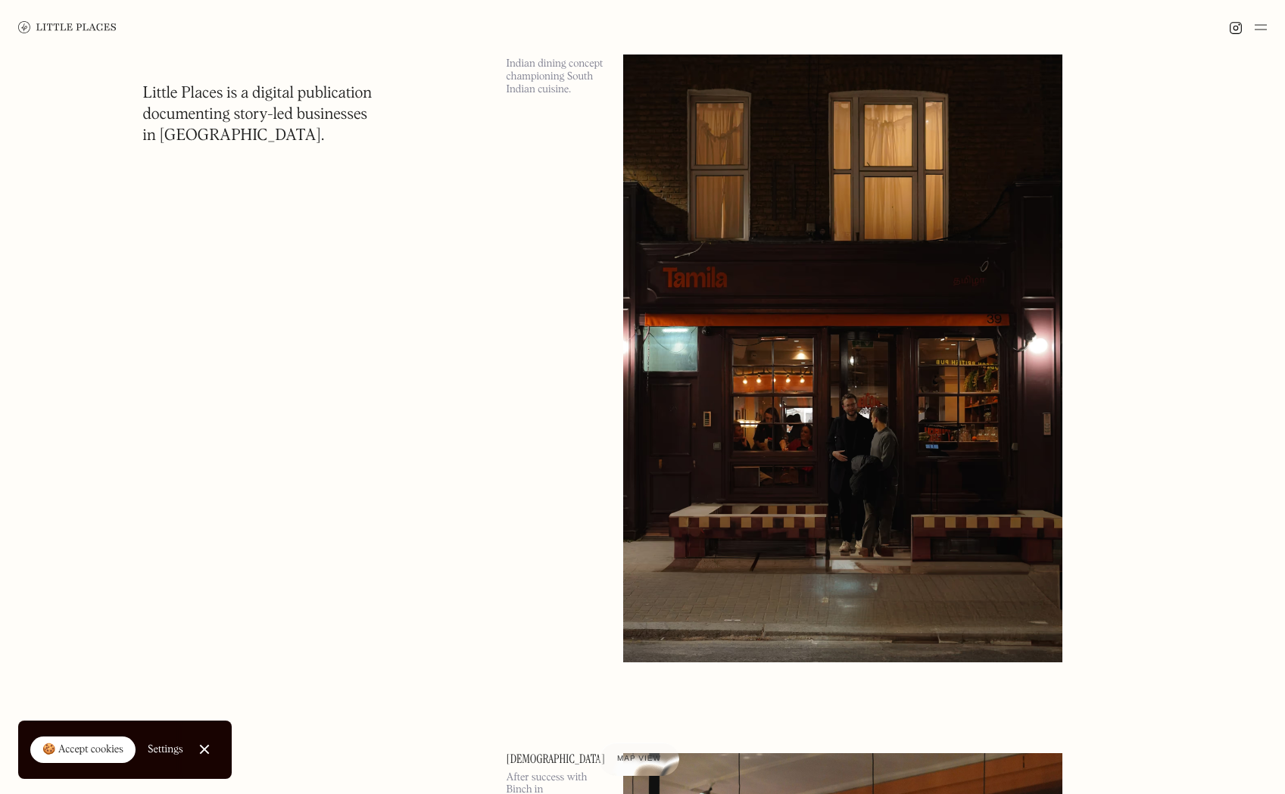
click at [933, 251] on img at bounding box center [843, 344] width 440 height 635
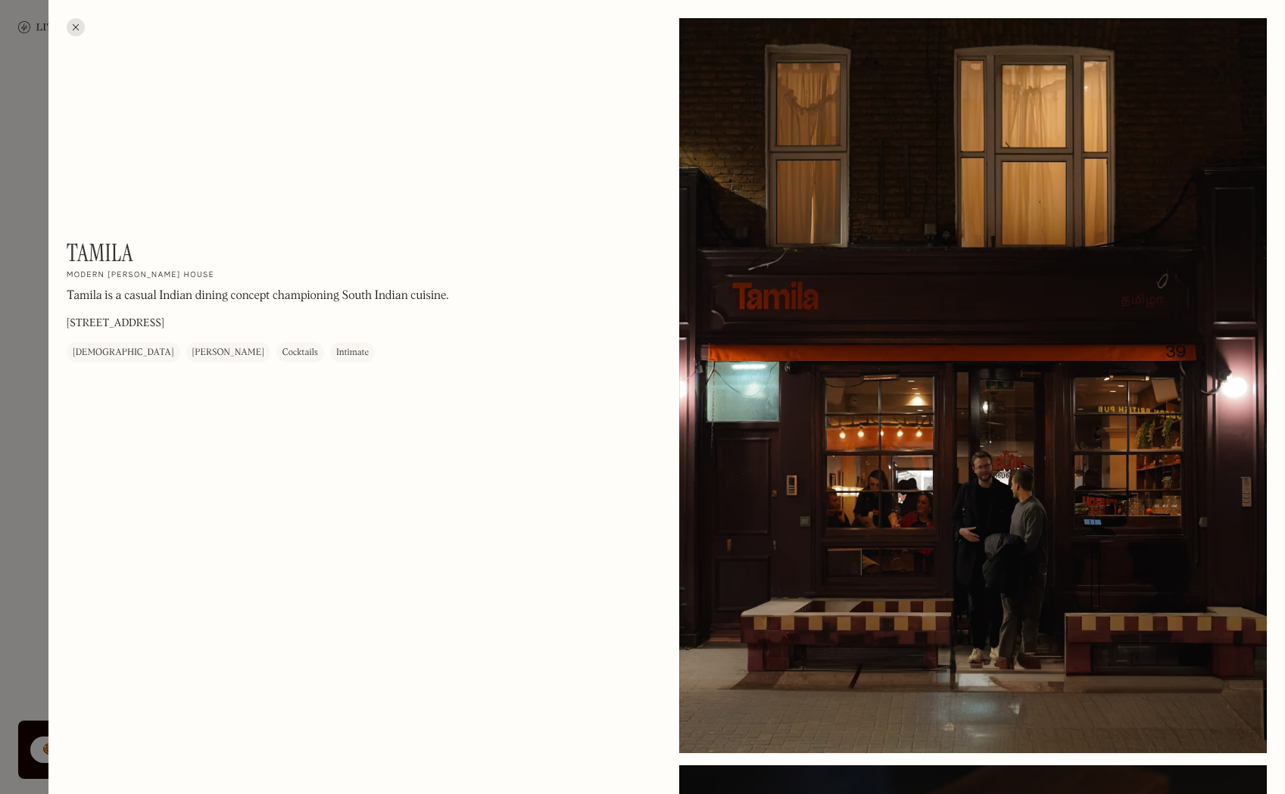
click at [73, 29] on div at bounding box center [76, 27] width 18 height 18
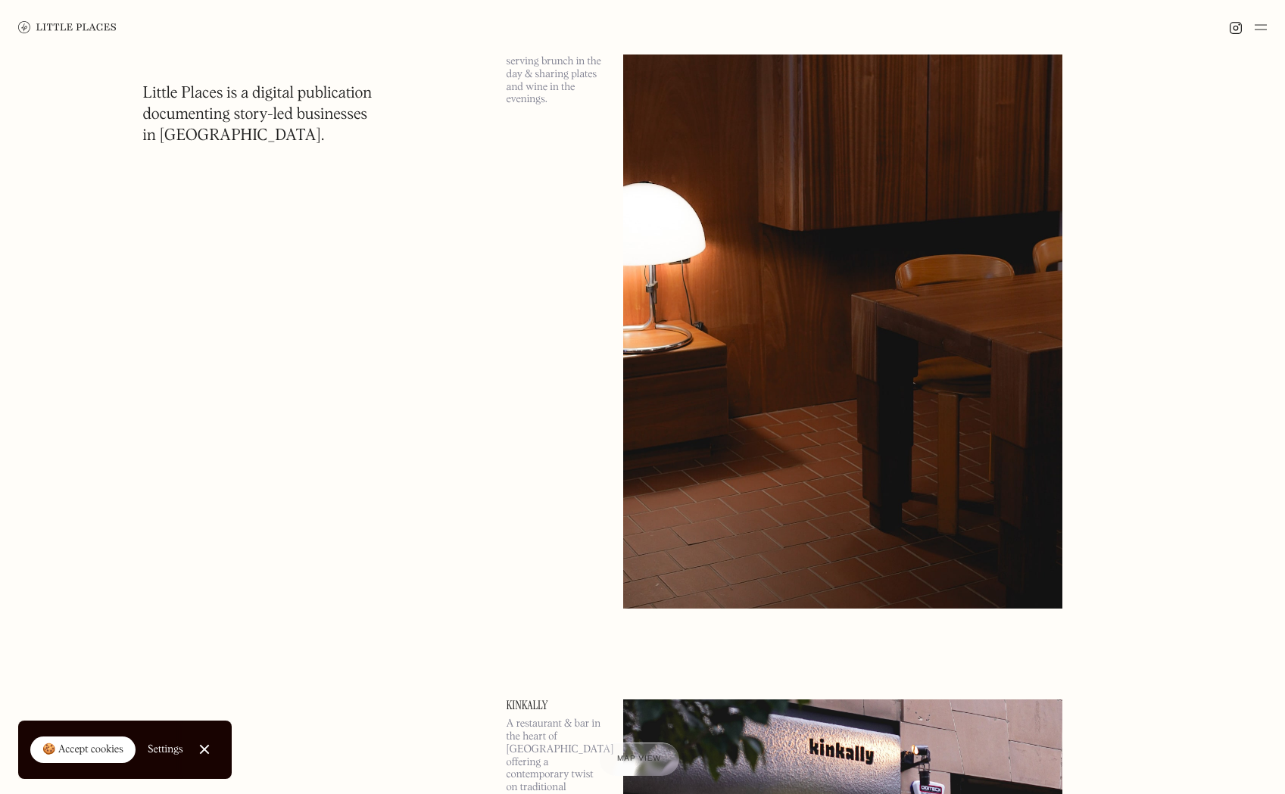
scroll to position [35081, 0]
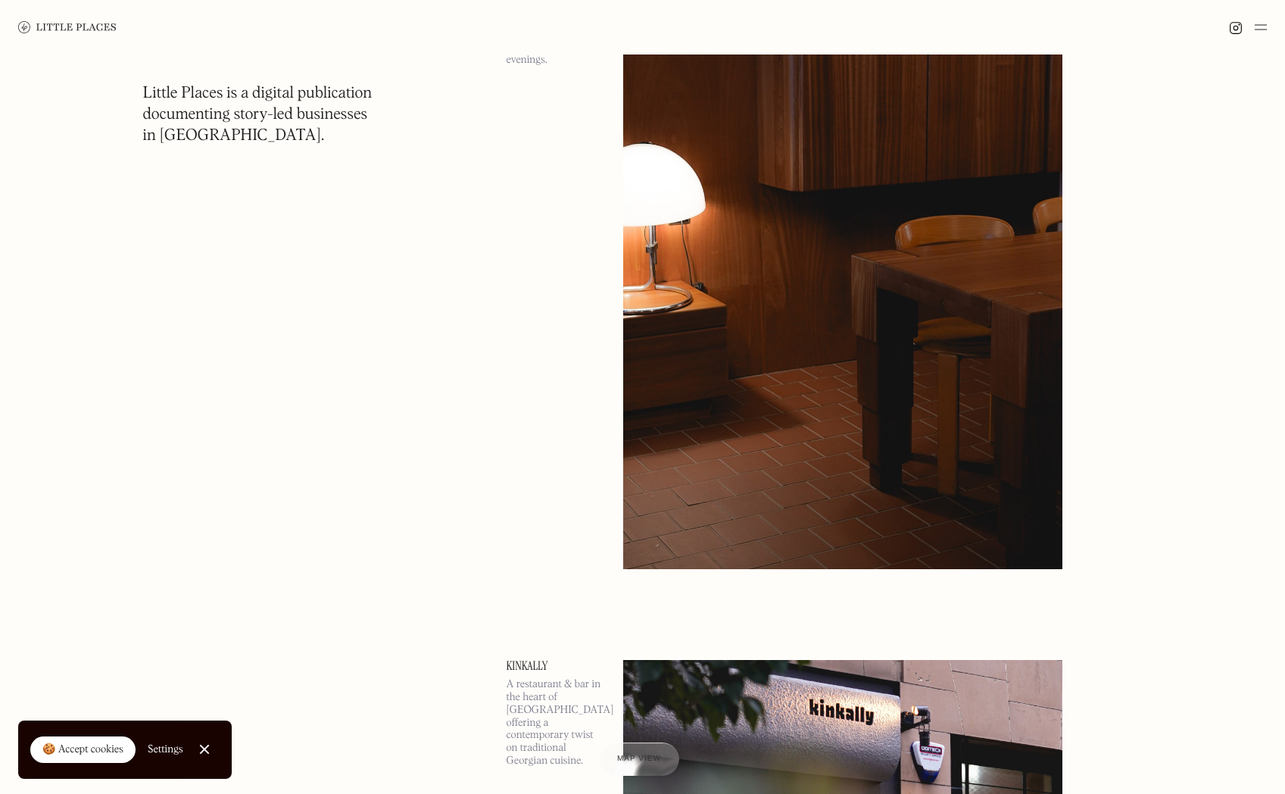
click at [766, 229] on img at bounding box center [843, 251] width 440 height 635
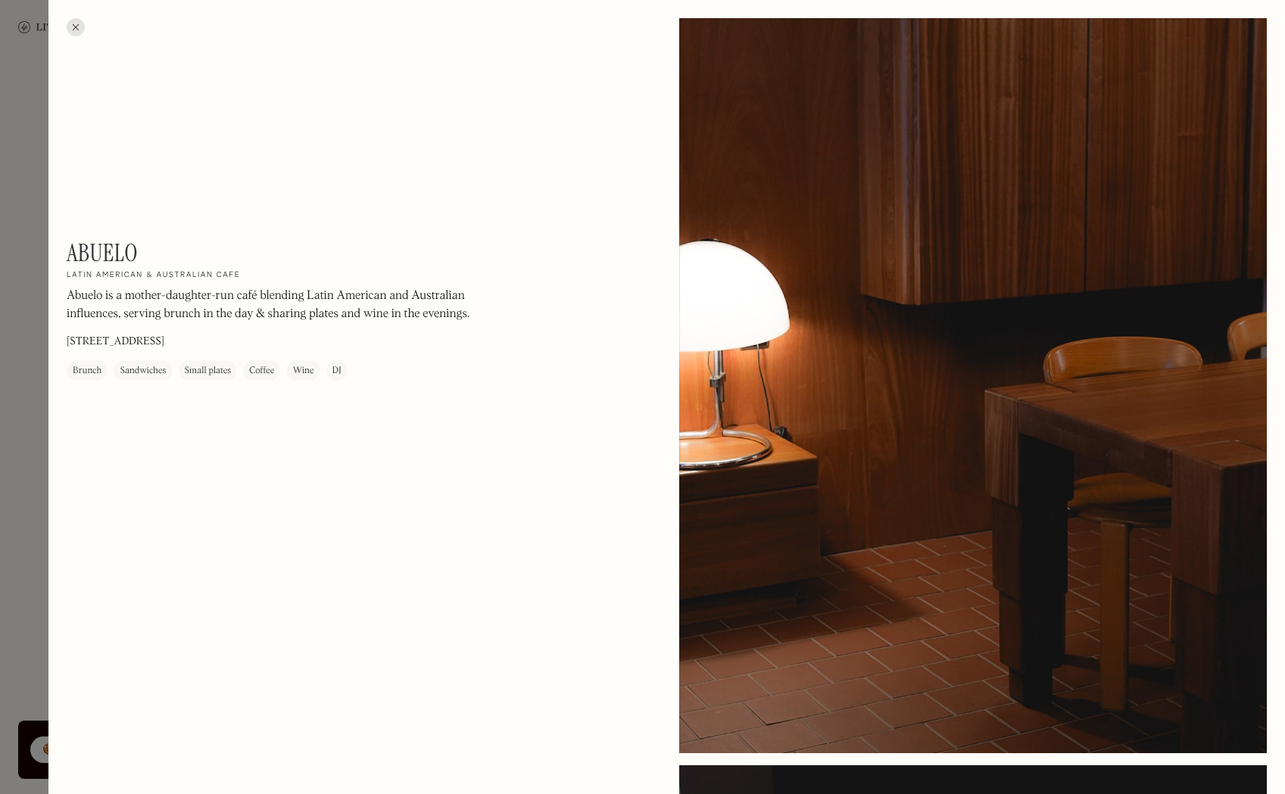
click at [76, 30] on div at bounding box center [76, 27] width 18 height 18
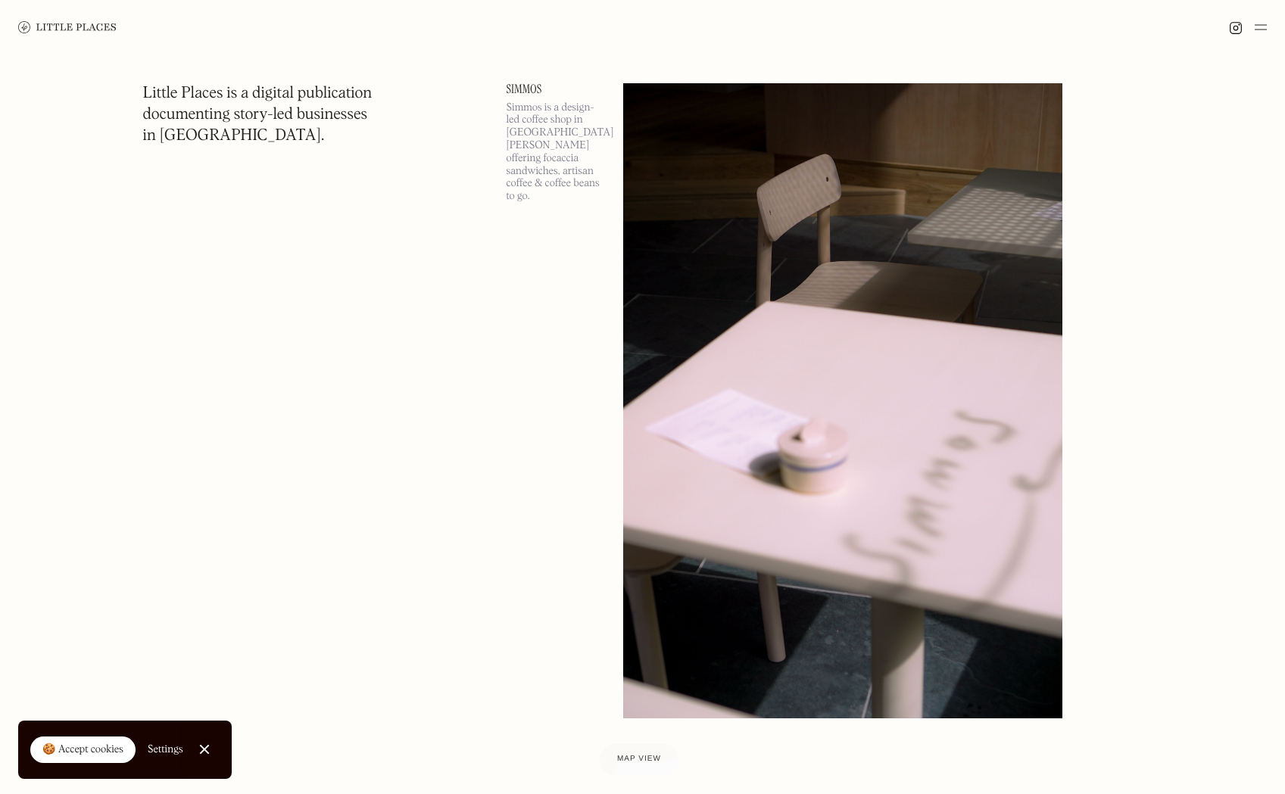
scroll to position [37114, 0]
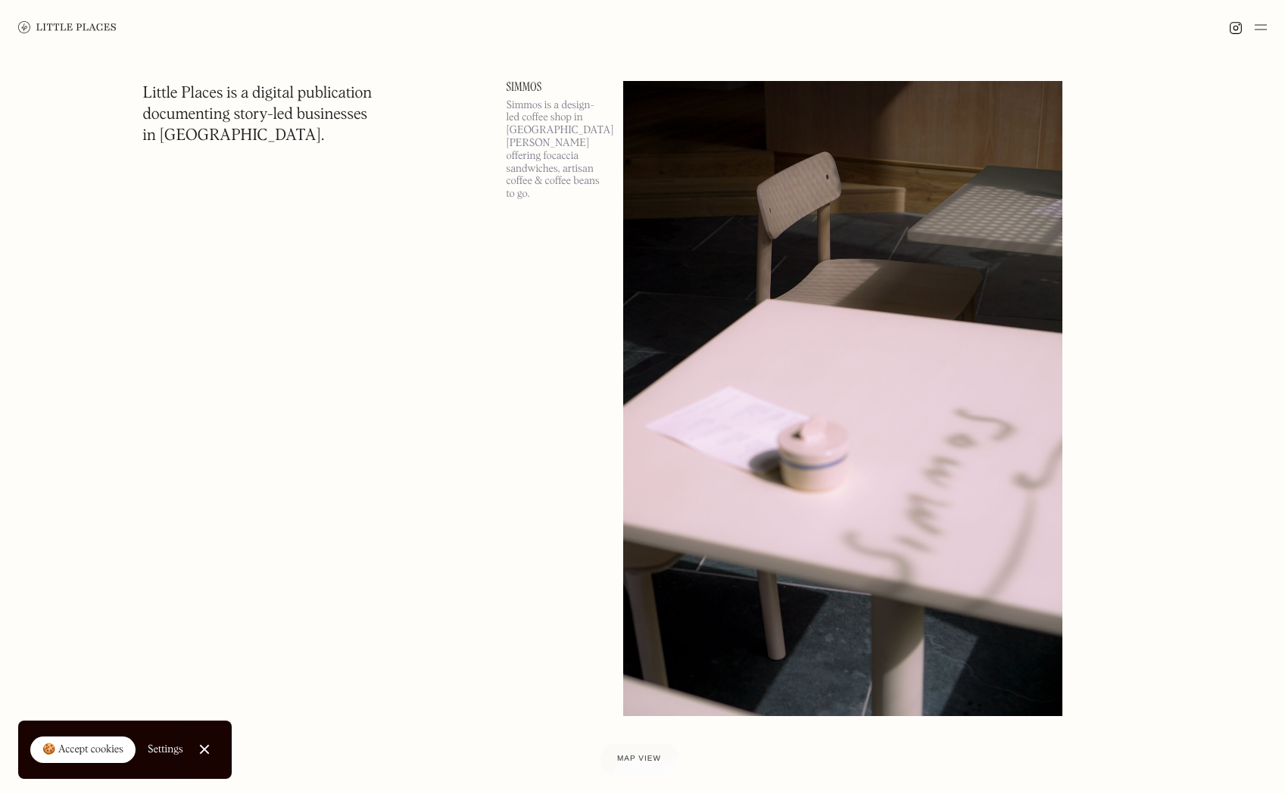
click at [754, 397] on img at bounding box center [843, 398] width 440 height 635
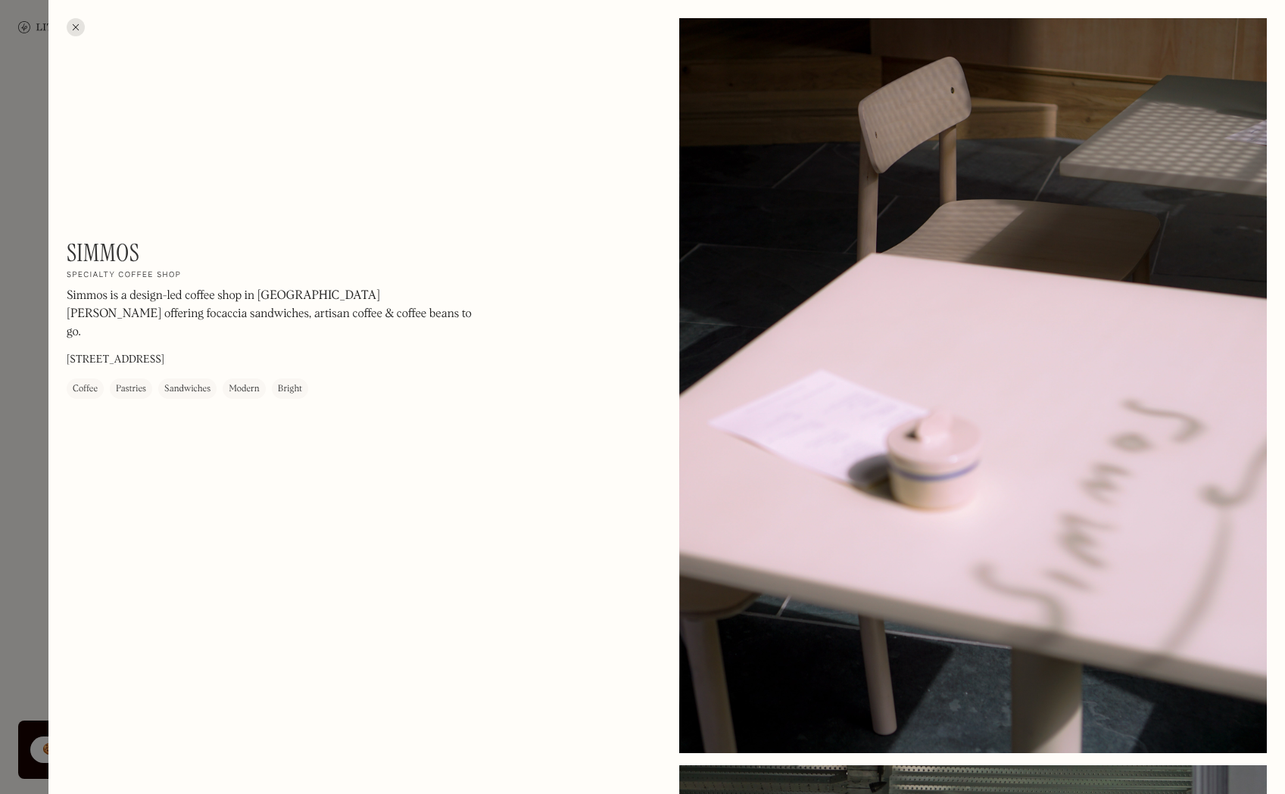
click at [75, 25] on div at bounding box center [76, 27] width 18 height 18
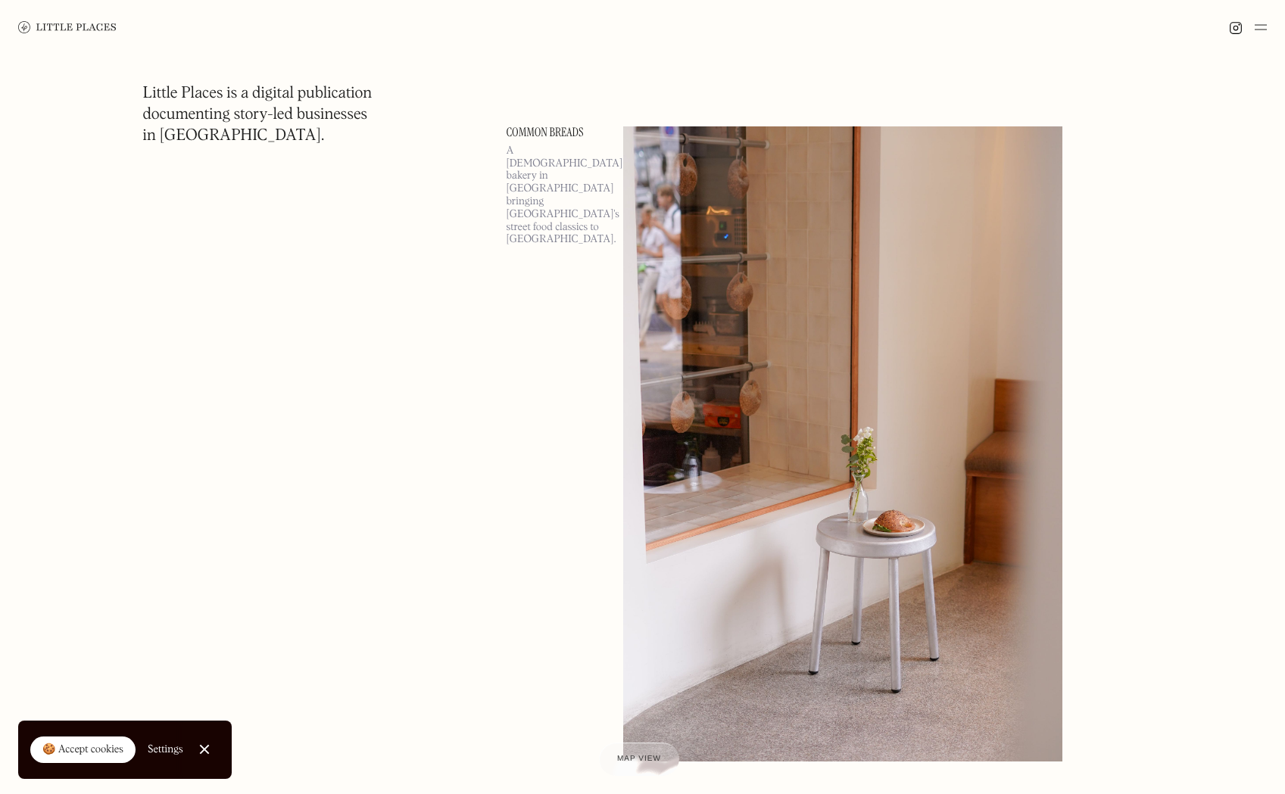
scroll to position [37798, 0]
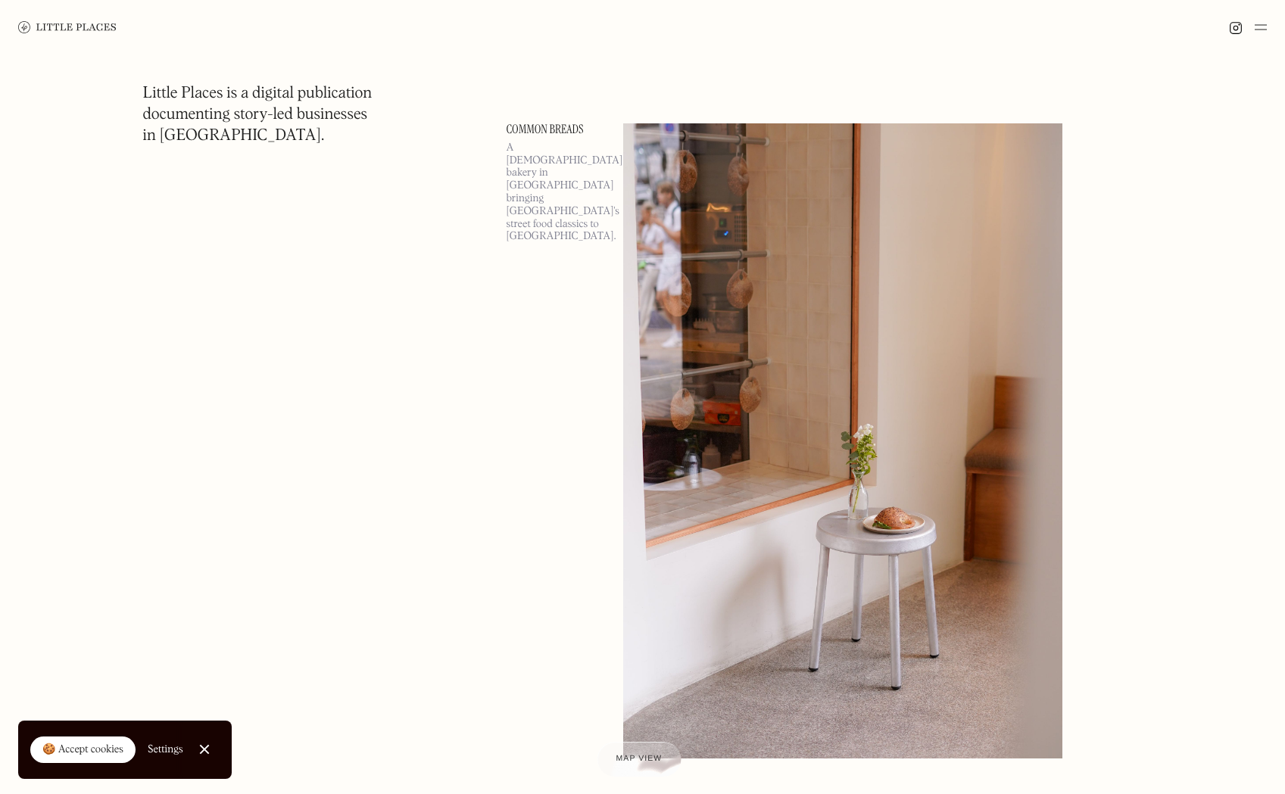
click at [638, 757] on span "Map view" at bounding box center [640, 759] width 46 height 9
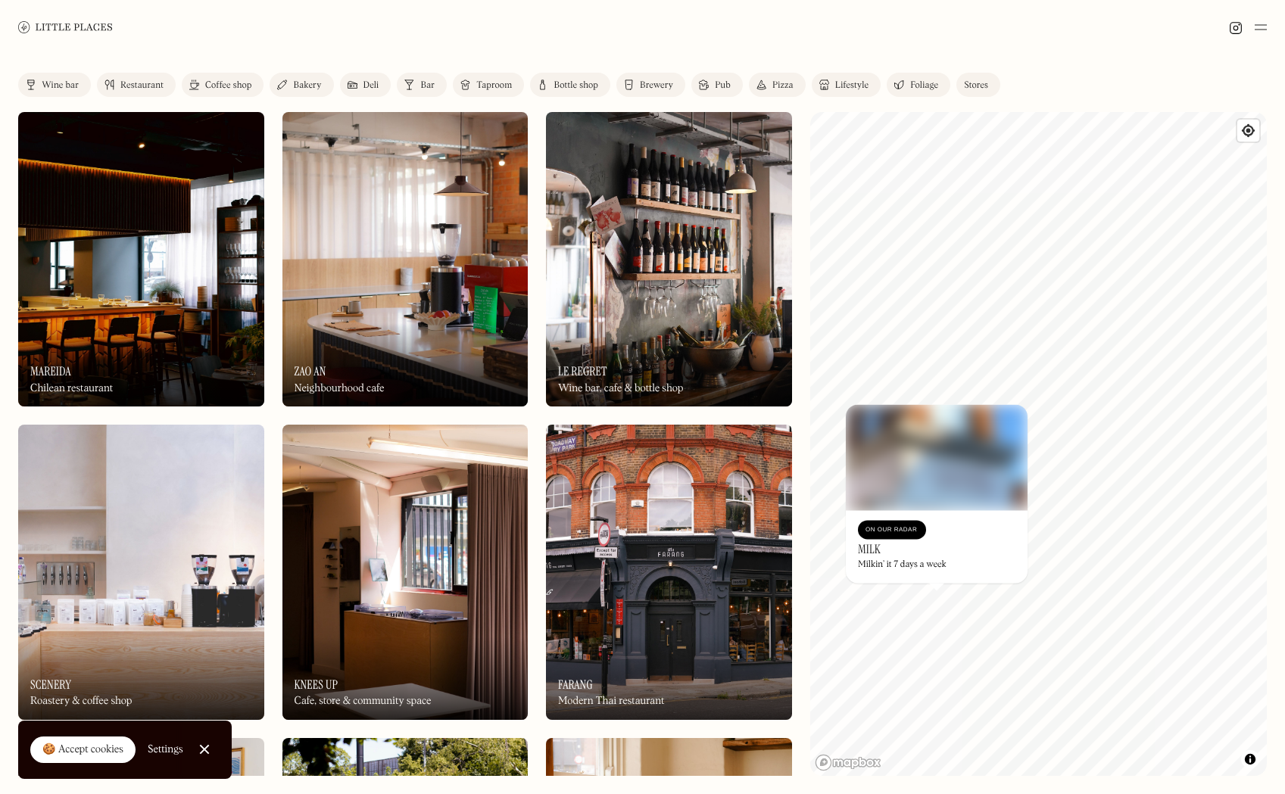
click at [908, 532] on div "On Our Radar" at bounding box center [892, 530] width 53 height 15
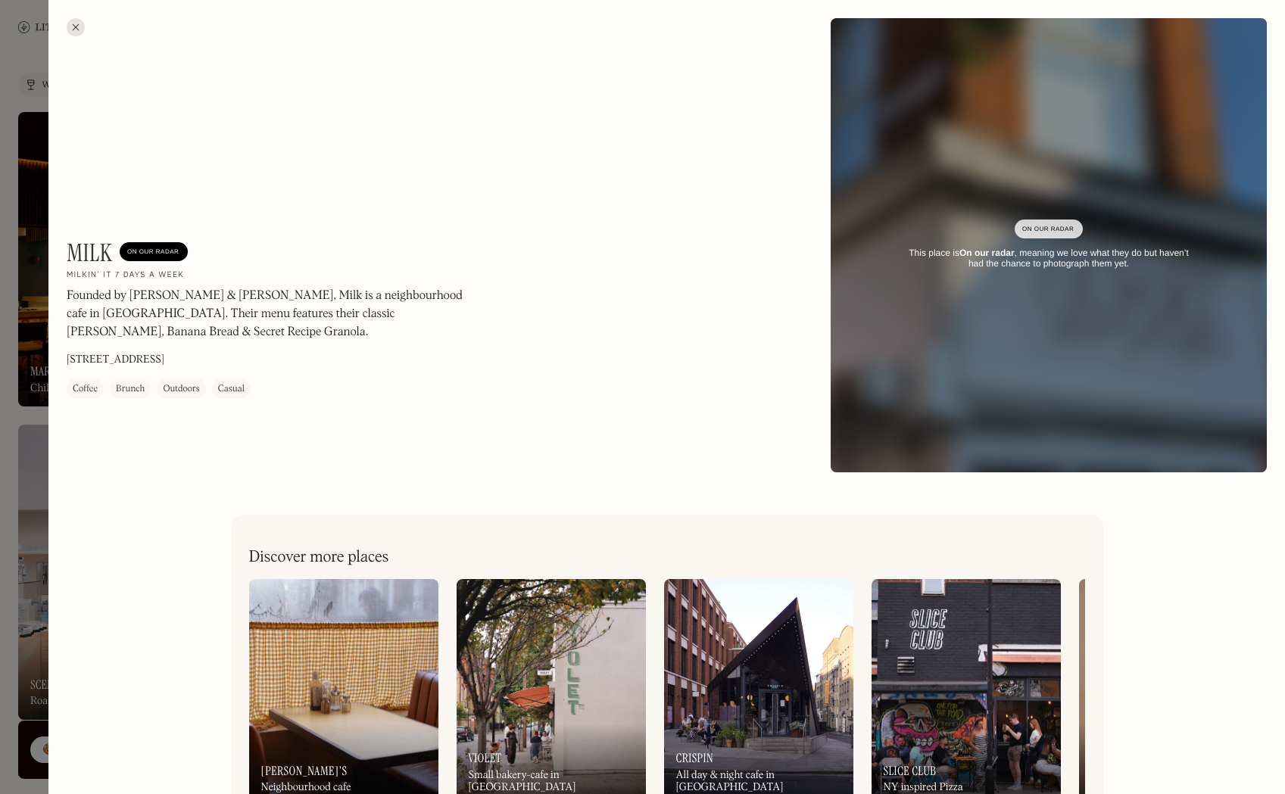
click at [78, 26] on div at bounding box center [76, 27] width 18 height 18
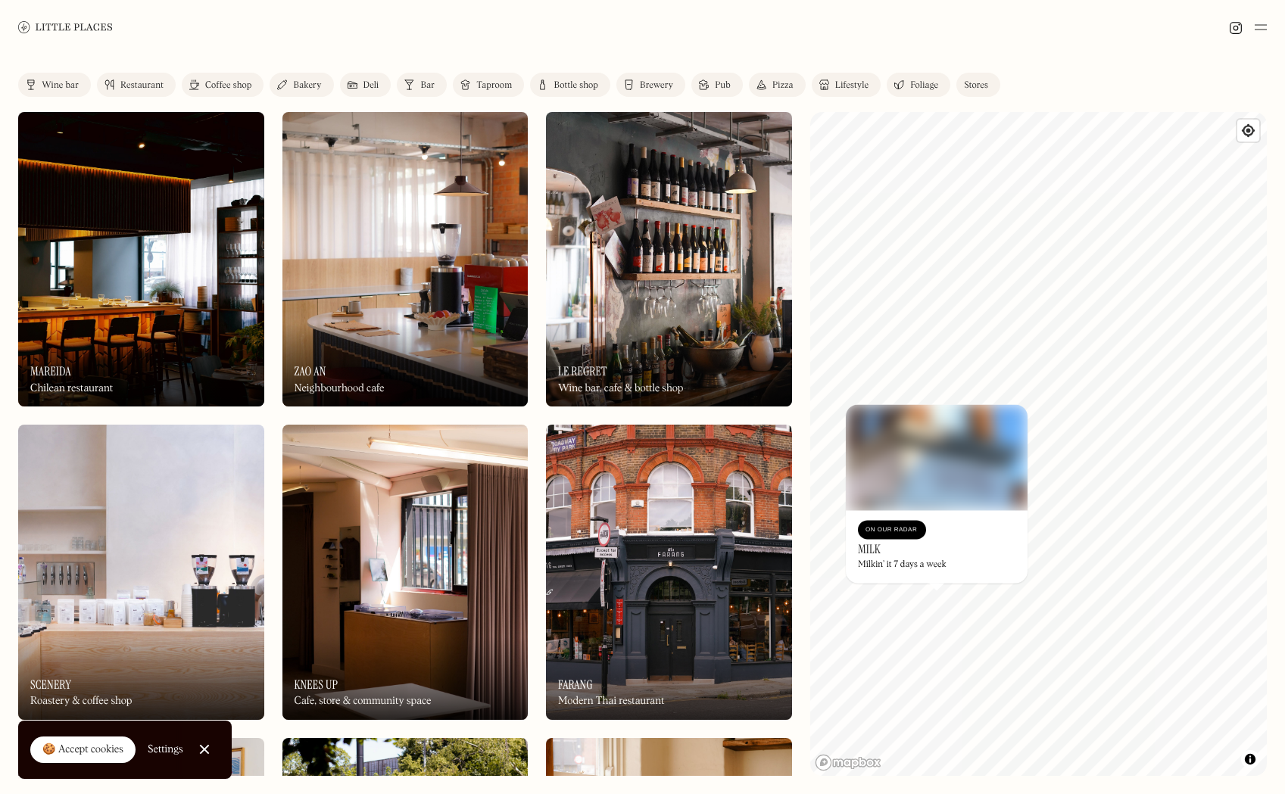
click at [1235, 27] on img at bounding box center [1236, 28] width 14 height 14
click at [901, 529] on div "On Our Radar" at bounding box center [892, 530] width 53 height 15
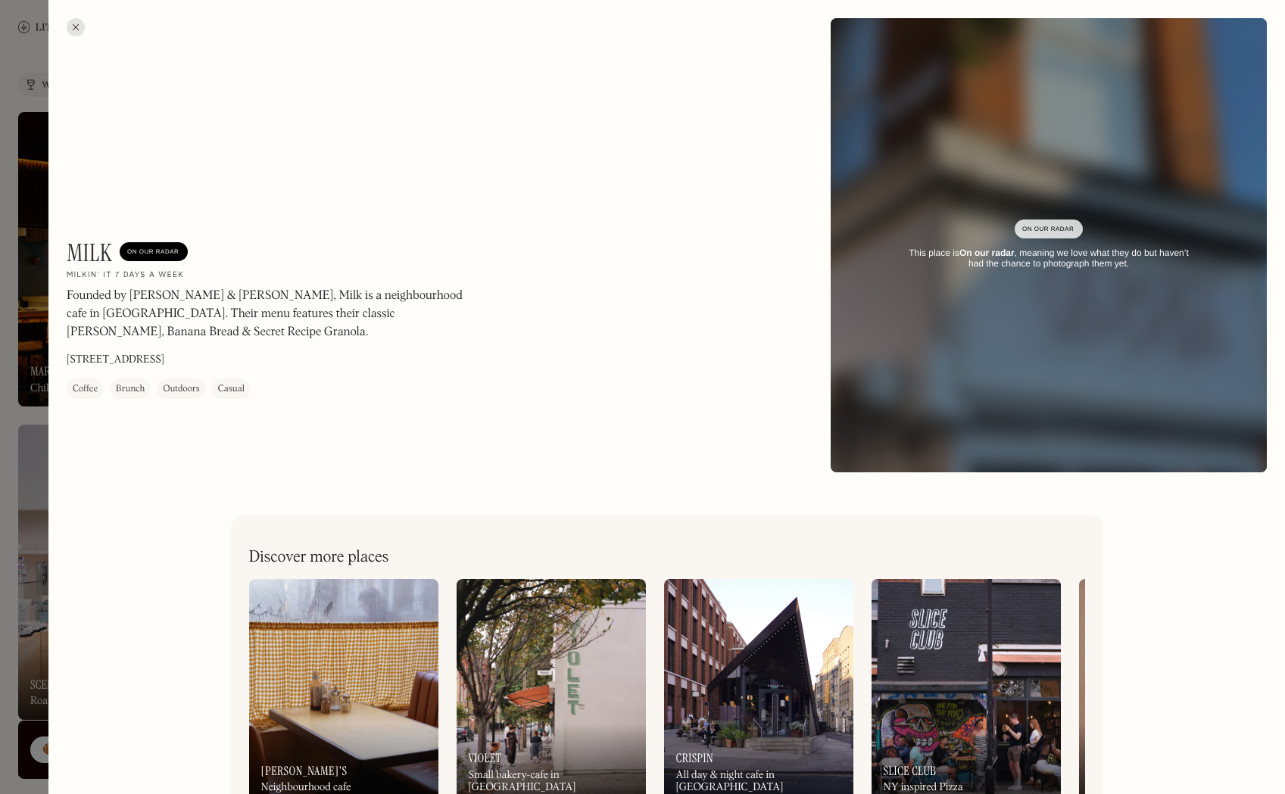
click at [83, 25] on div at bounding box center [76, 27] width 18 height 18
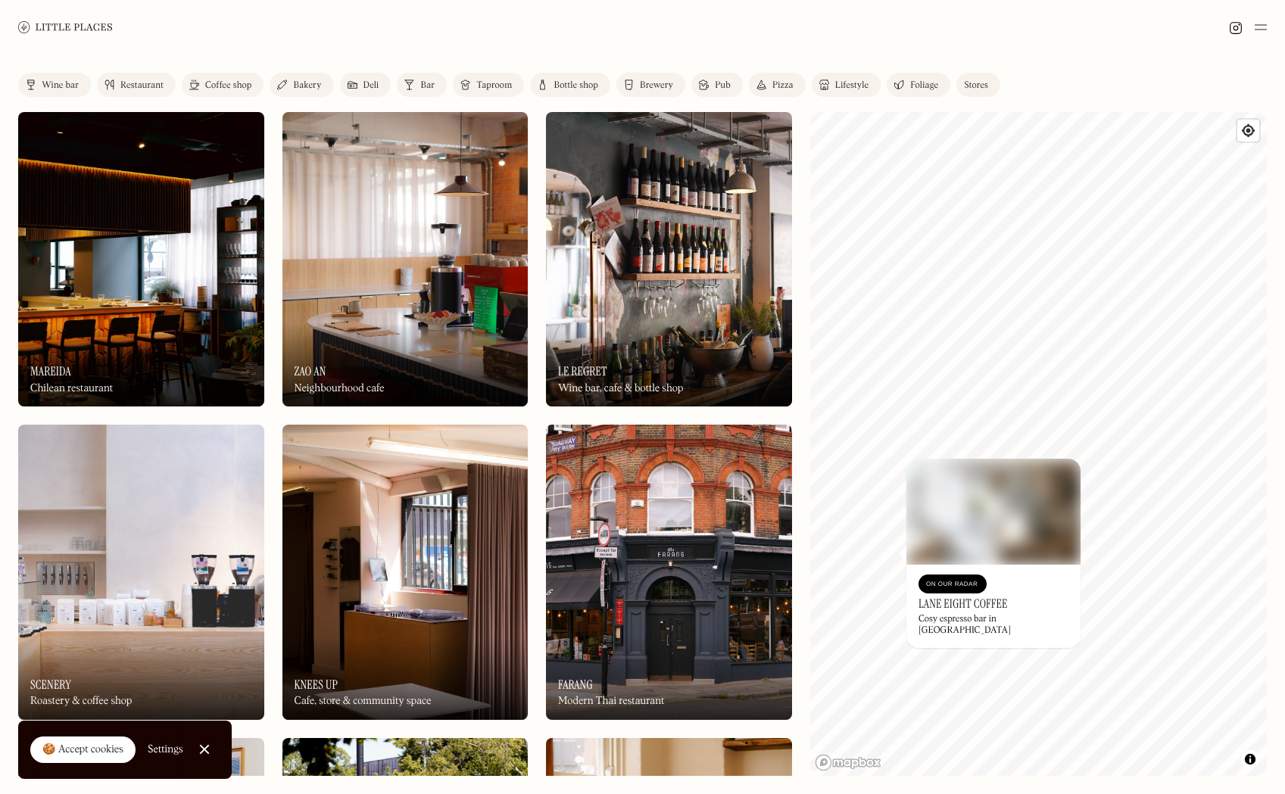
click at [1026, 537] on img at bounding box center [994, 512] width 174 height 106
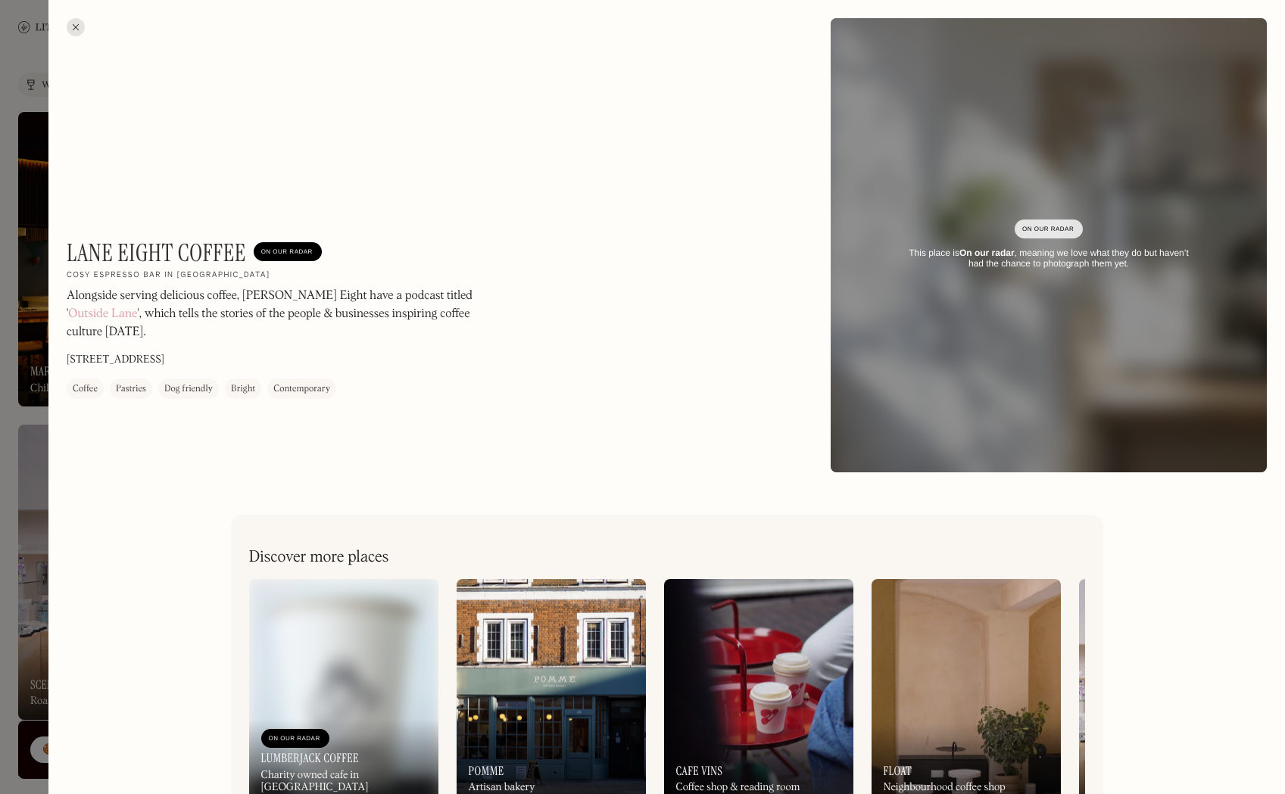
scroll to position [55, 0]
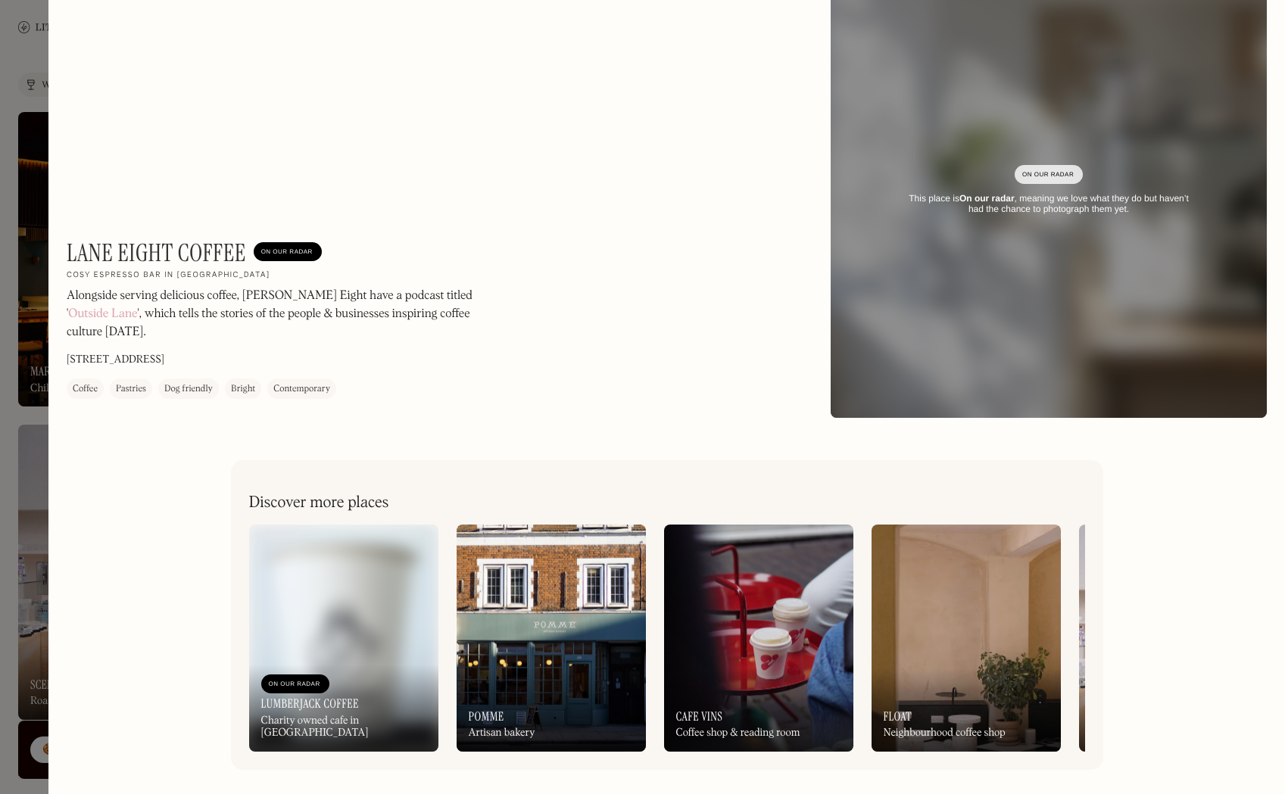
drag, startPoint x: 1078, startPoint y: 607, endPoint x: 916, endPoint y: 593, distance: 162.7
click at [916, 593] on div "On Our Radar Lumberjack Coffee Charity owned cafe in Camberwell On Our Radar Po…" at bounding box center [667, 638] width 836 height 227
click at [1082, 606] on img at bounding box center [1173, 638] width 189 height 227
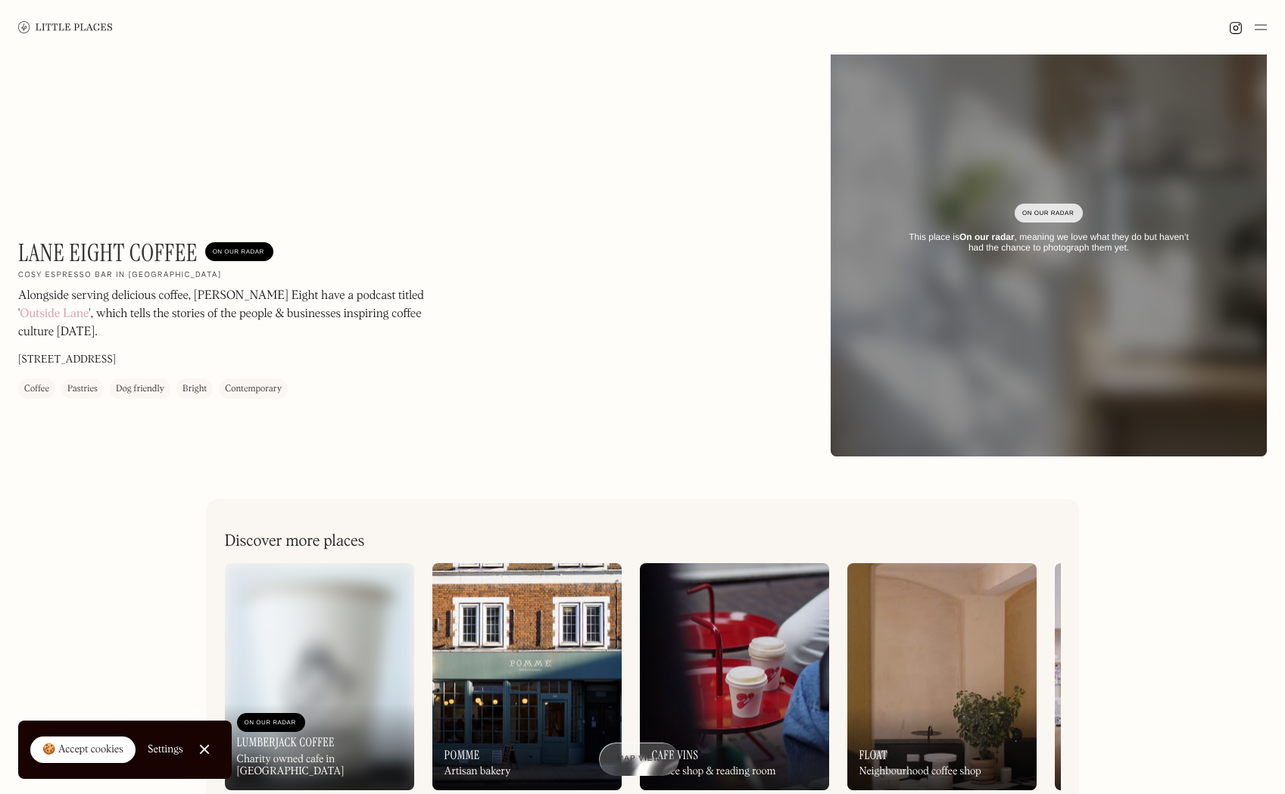
scroll to position [80, 0]
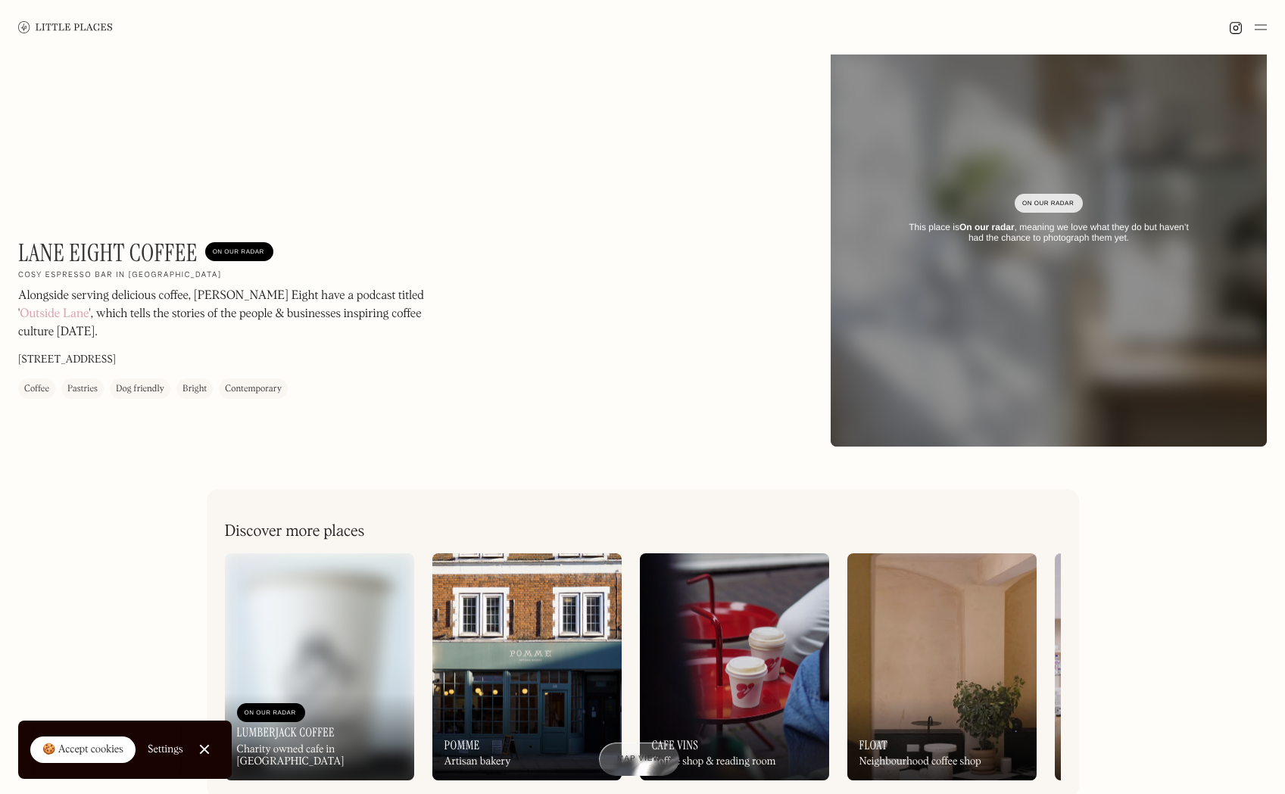
click at [548, 731] on div "On Our Radar Pomme Artisan bakery" at bounding box center [526, 739] width 189 height 83
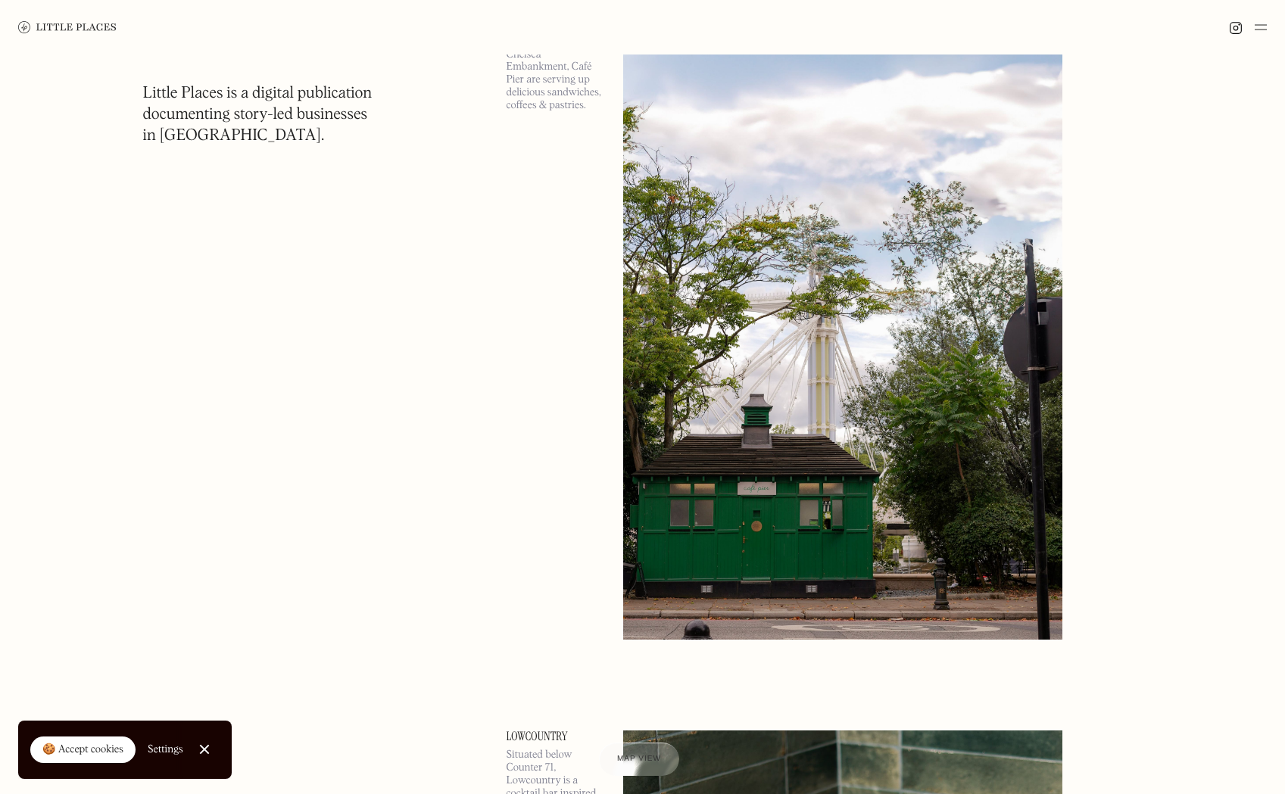
scroll to position [38570, 0]
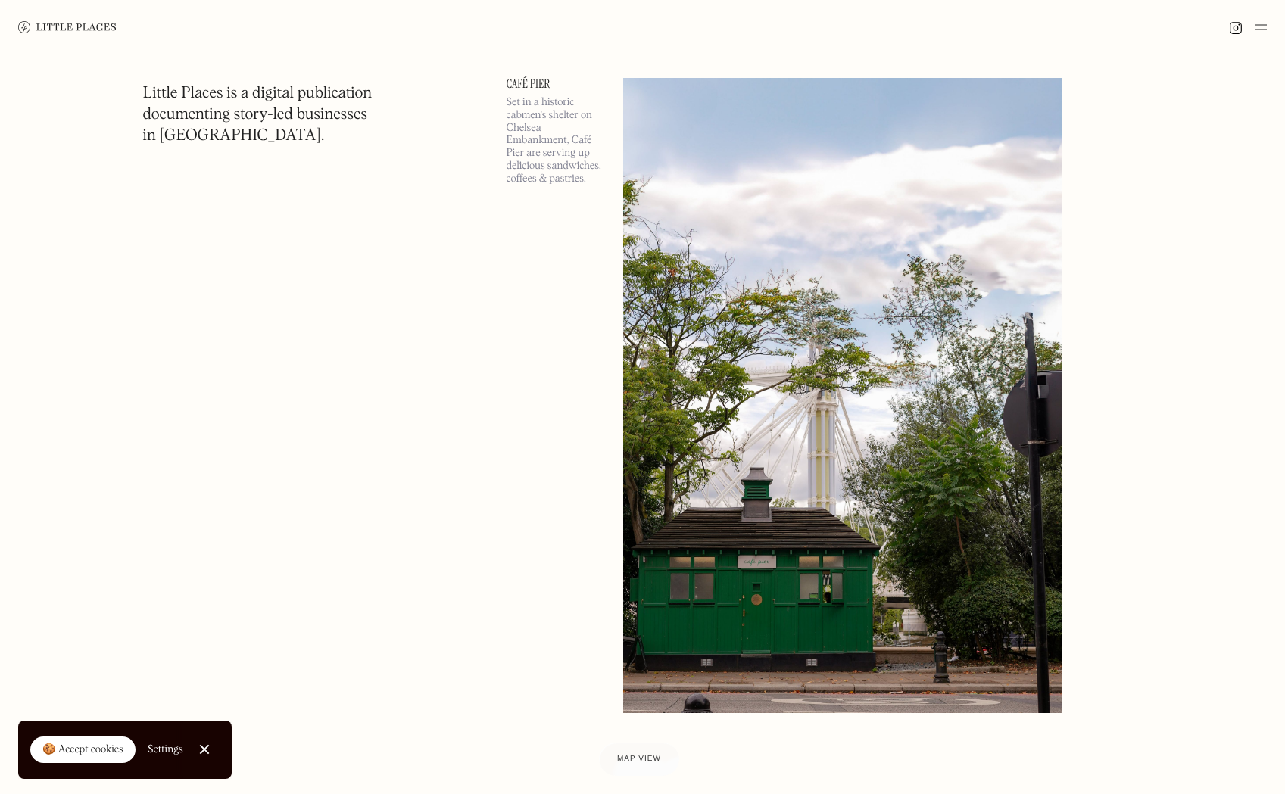
click at [1264, 30] on img at bounding box center [1261, 27] width 12 height 18
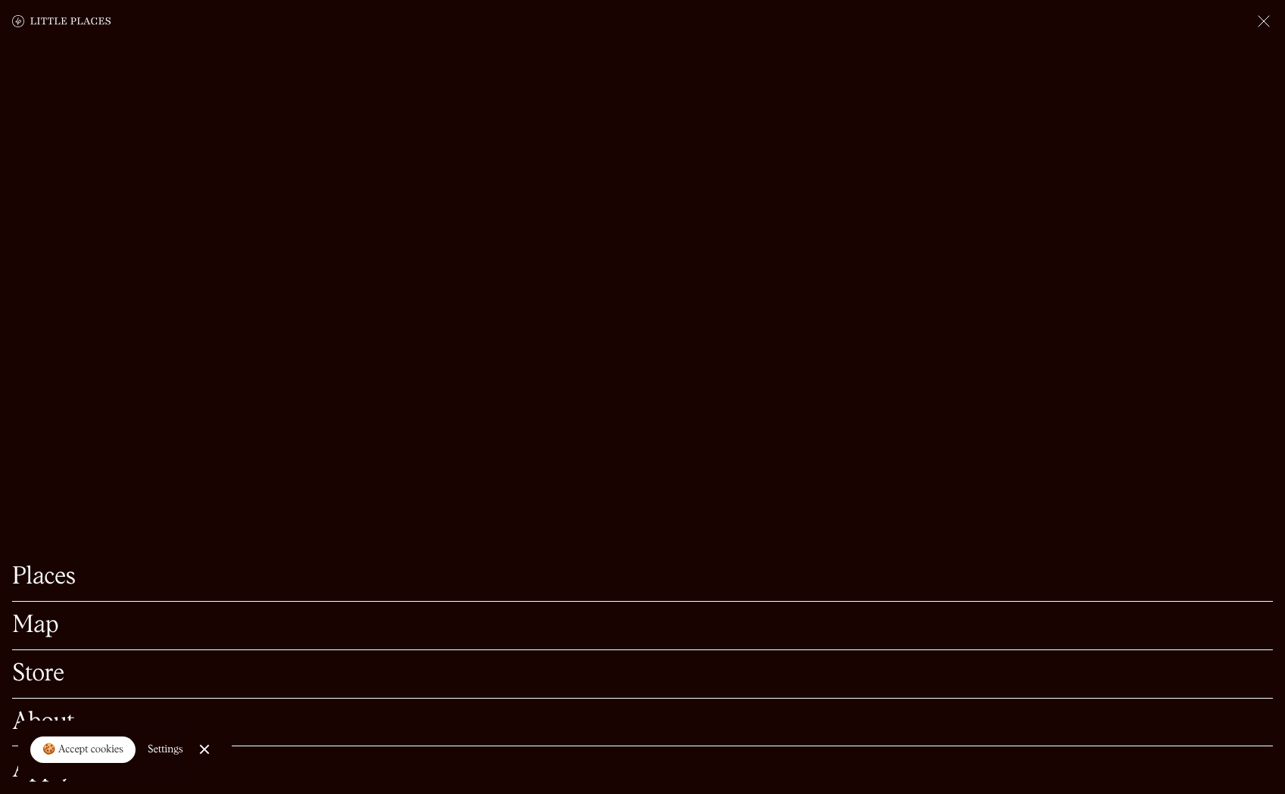
click at [34, 627] on link "Map" at bounding box center [642, 625] width 1261 height 23
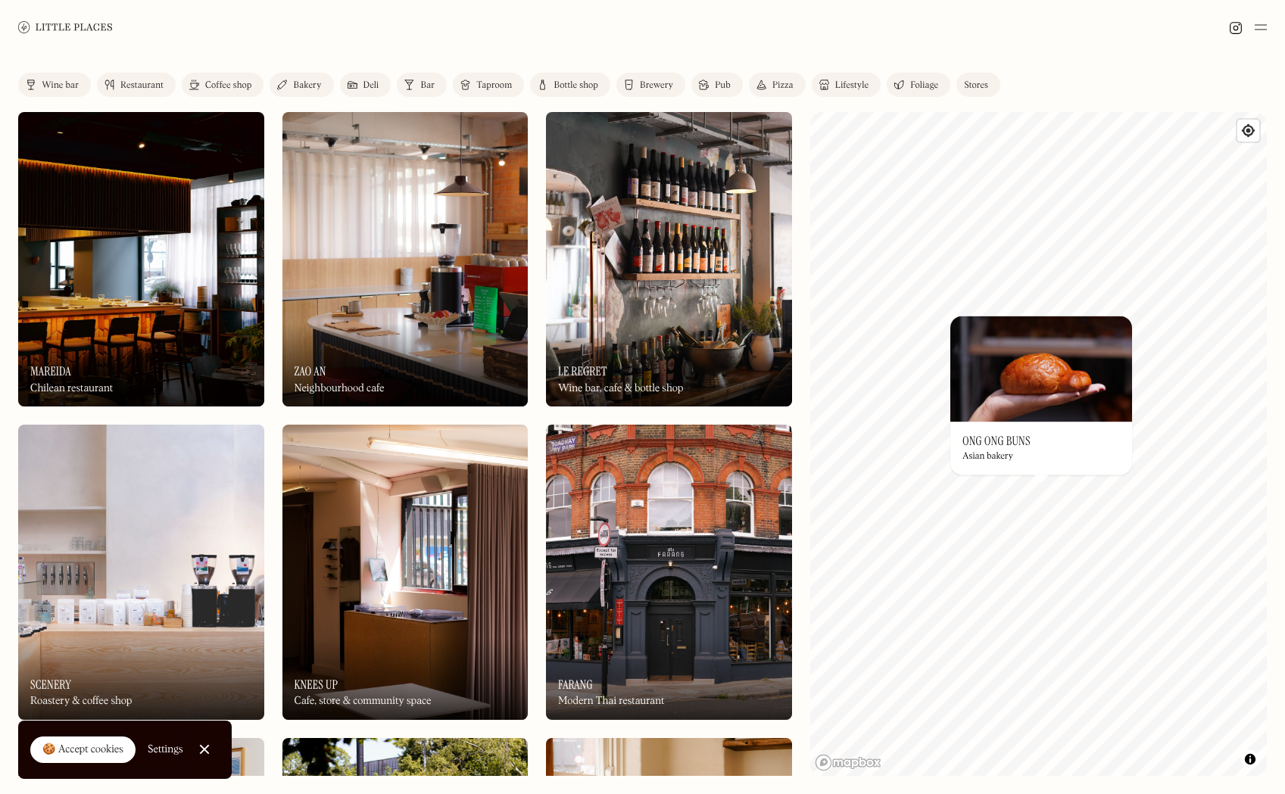
click at [151, 83] on div "Restaurant" at bounding box center [141, 85] width 43 height 9
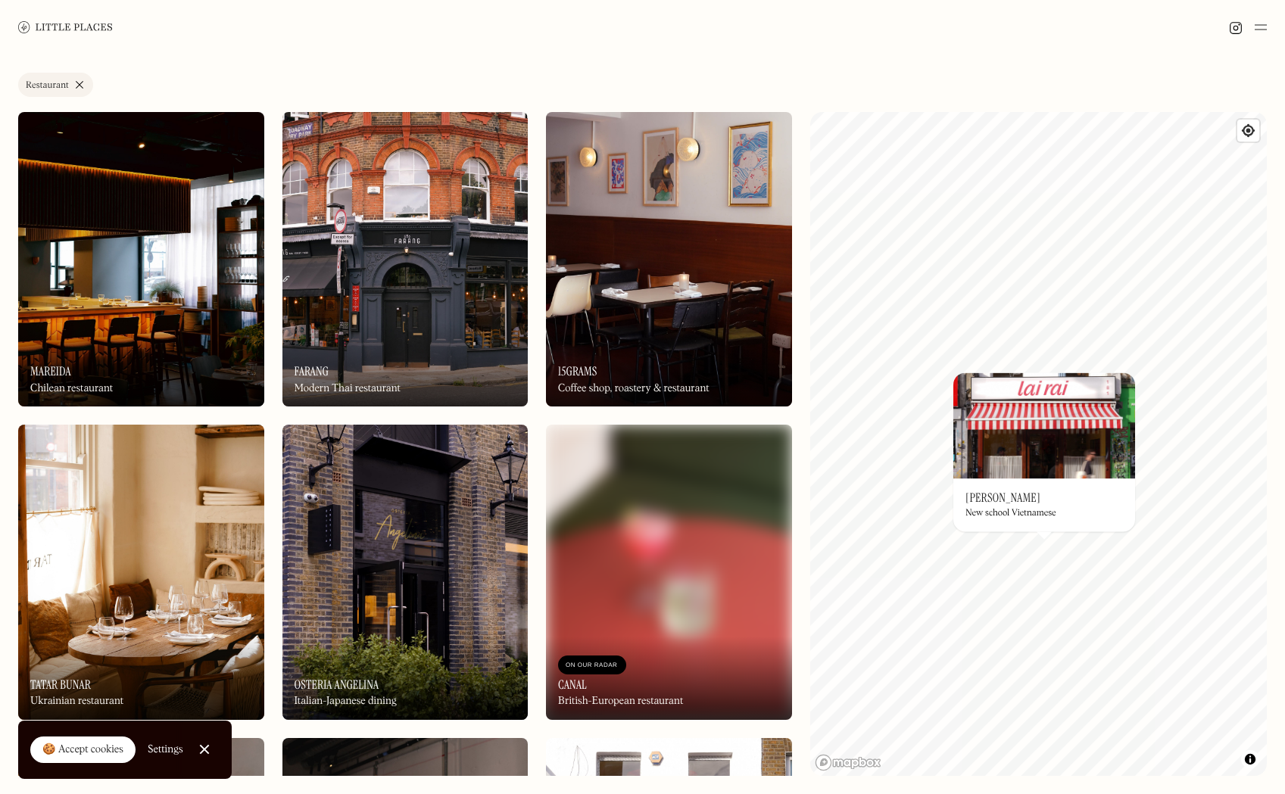
click at [79, 83] on link "Restaurant" at bounding box center [55, 85] width 75 height 24
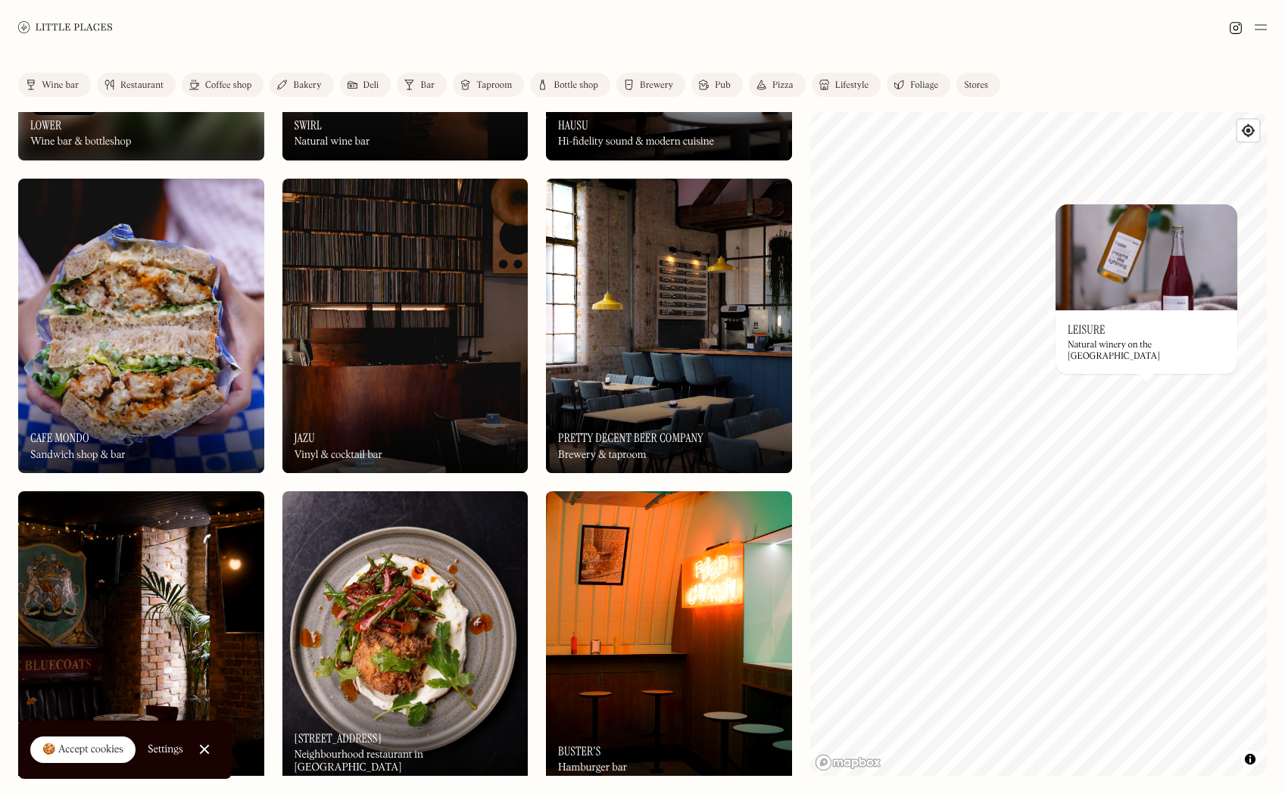
scroll to position [3260, 0]
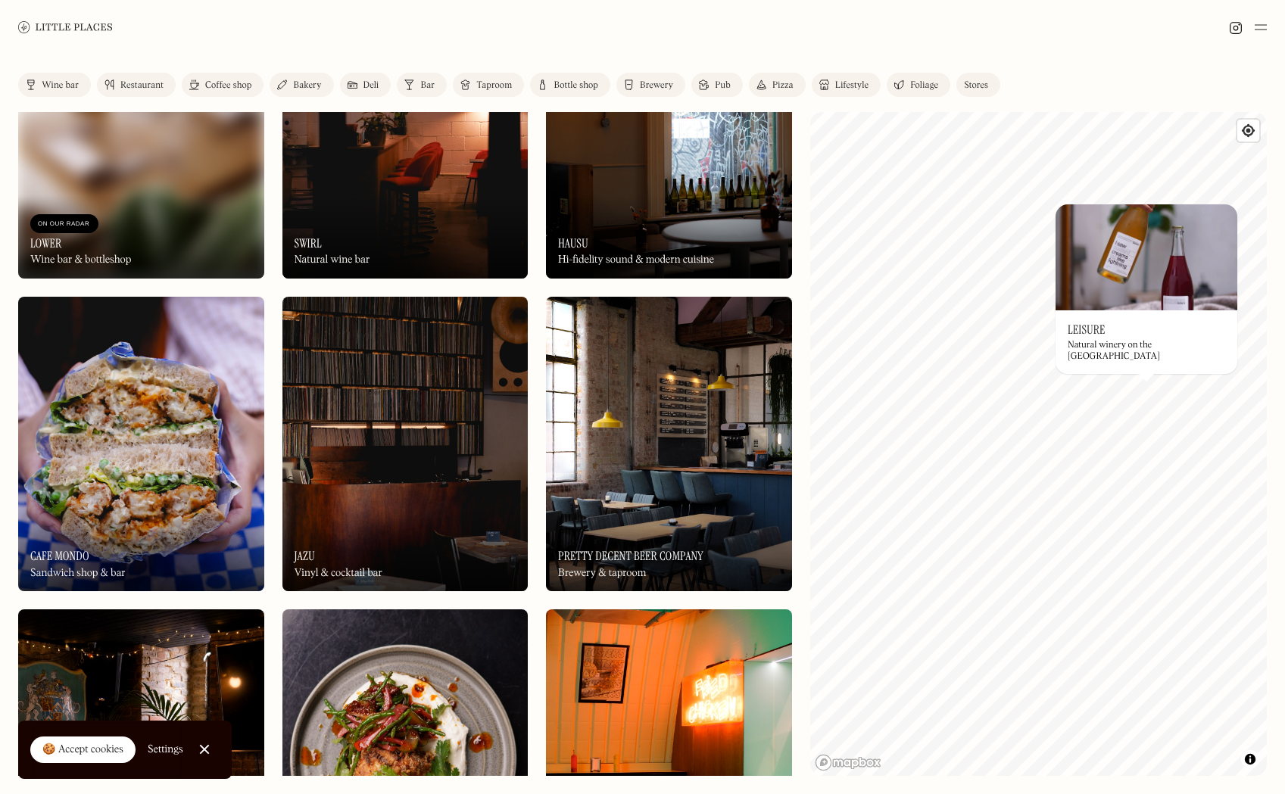
click at [712, 83] on link "Pub" at bounding box center [717, 85] width 52 height 24
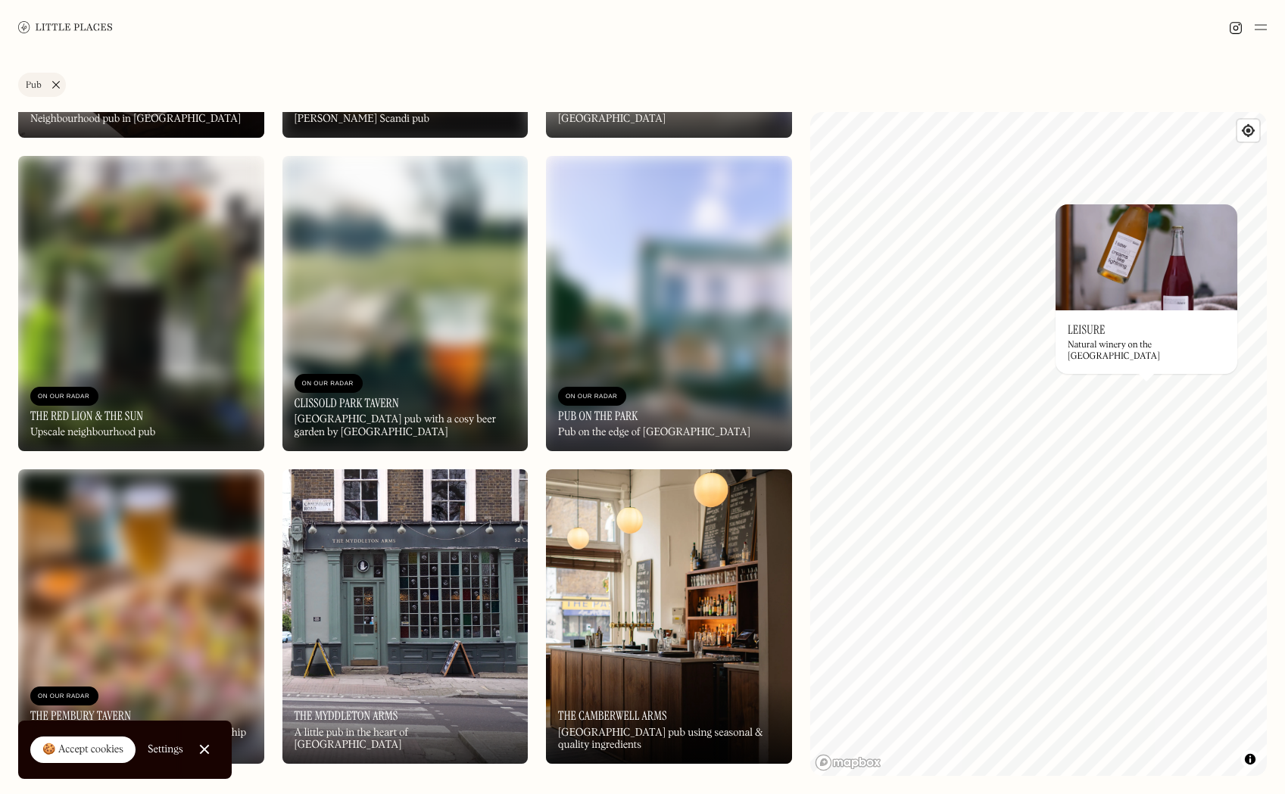
scroll to position [1522, 0]
click at [607, 570] on img at bounding box center [669, 617] width 246 height 295
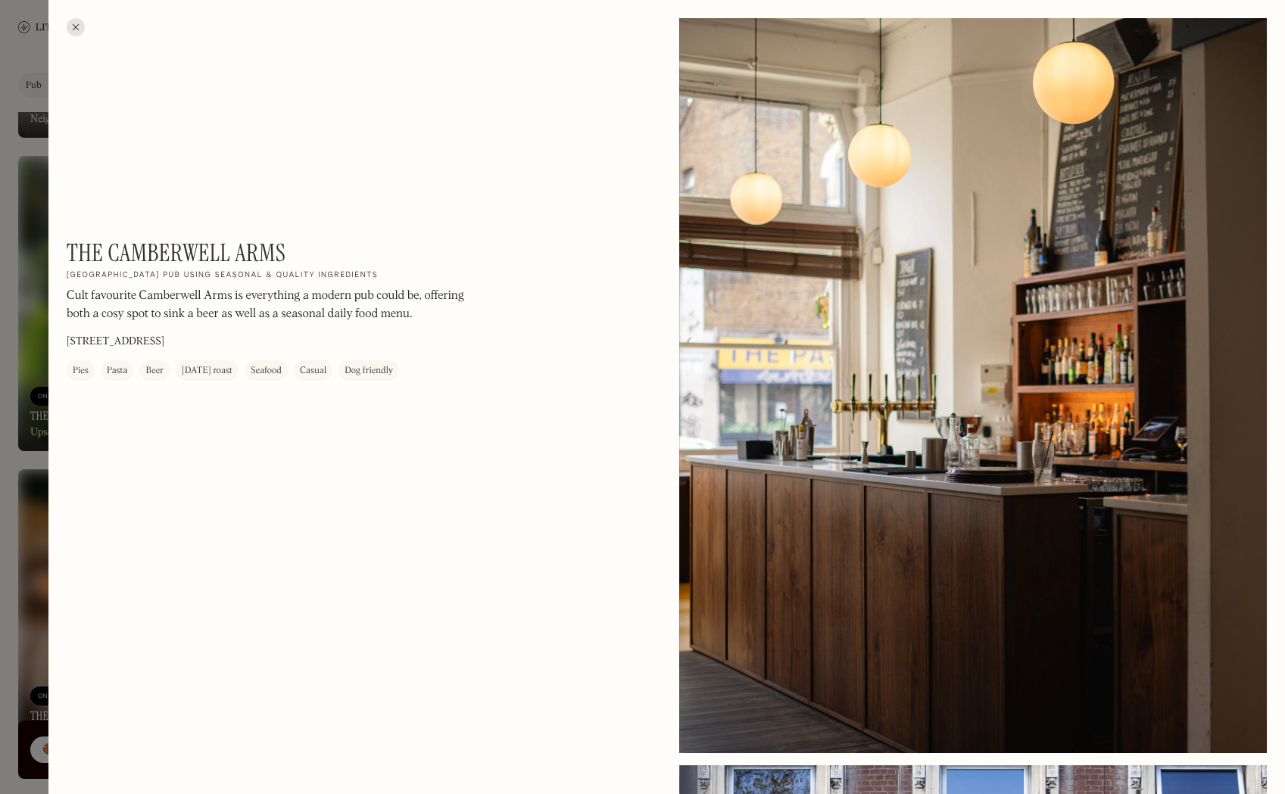
click at [78, 19] on div at bounding box center [76, 27] width 18 height 18
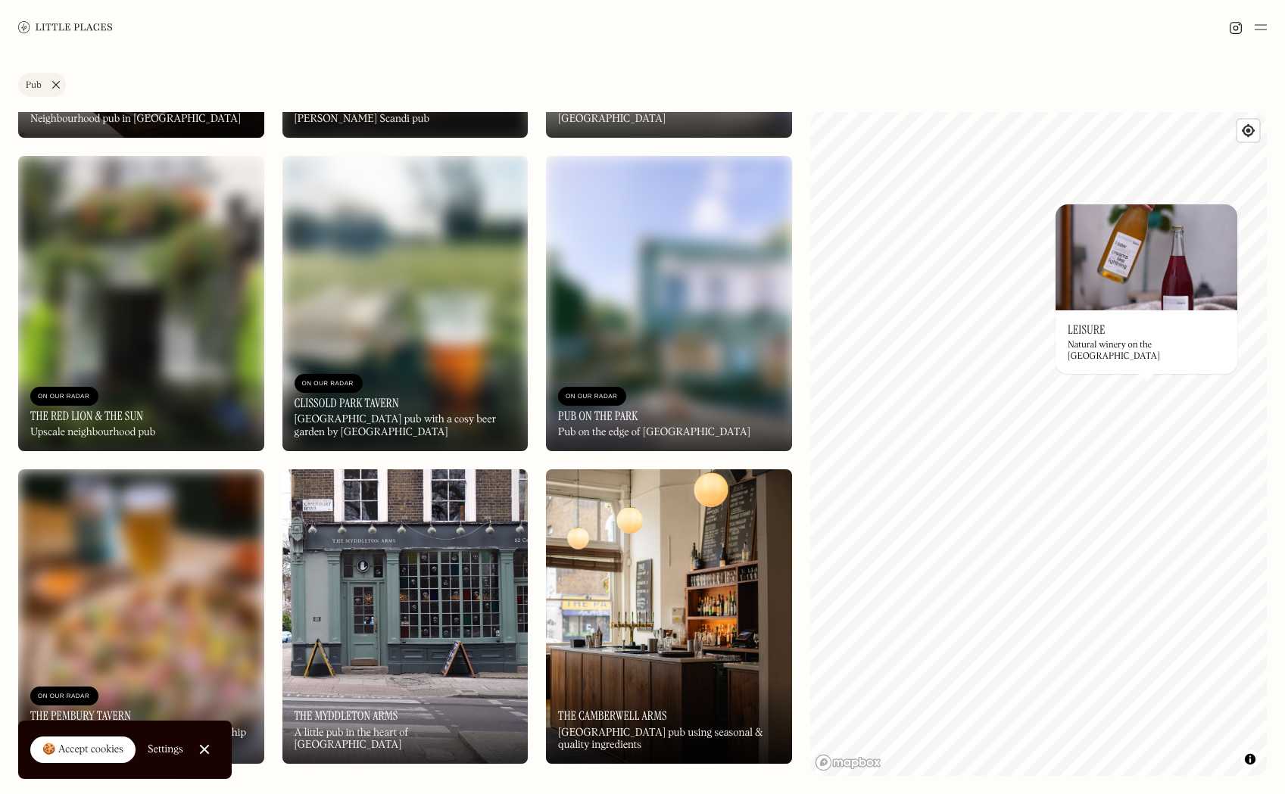
click at [204, 753] on link "Close Cookie Popup" at bounding box center [204, 750] width 30 height 30
